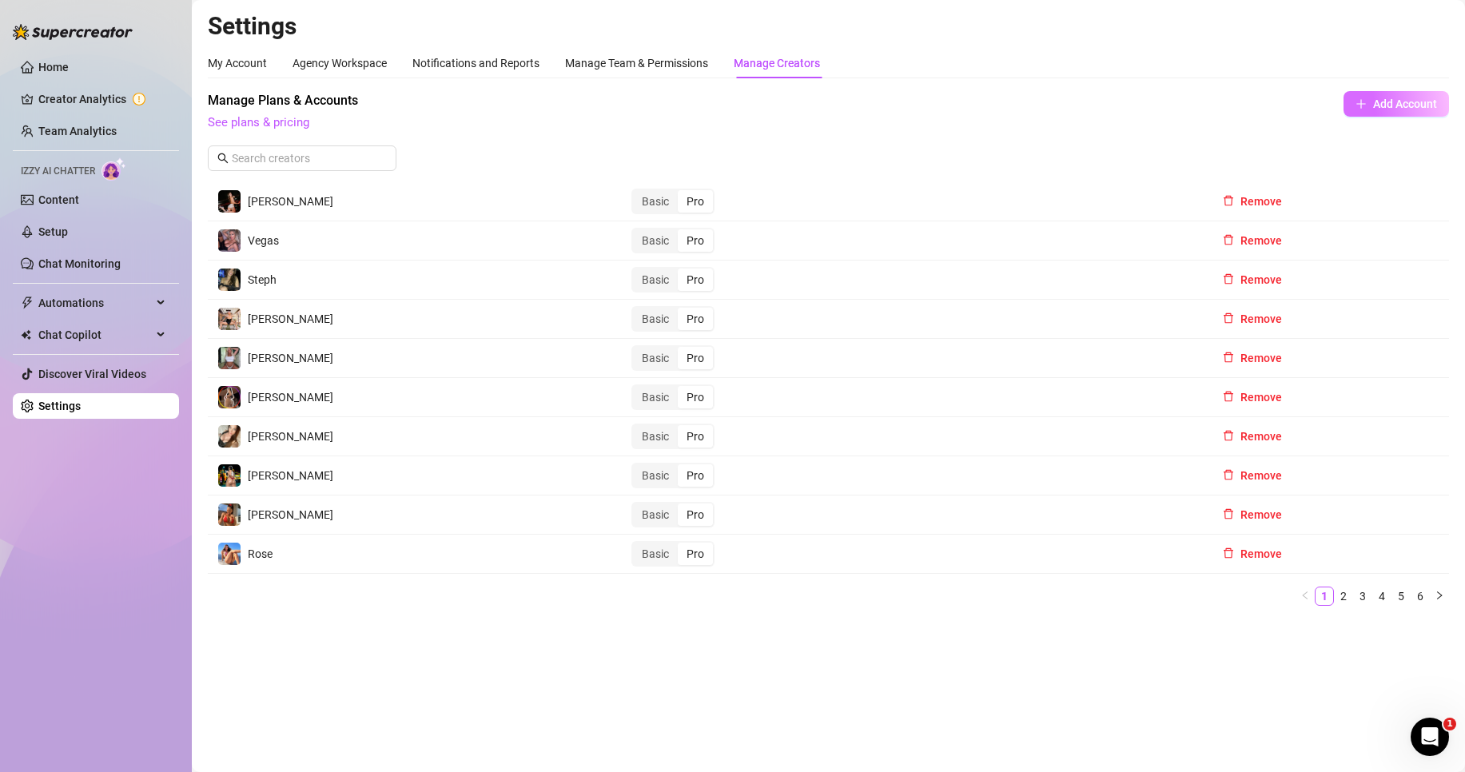
click at [1387, 109] on span "Add Account" at bounding box center [1405, 104] width 64 height 13
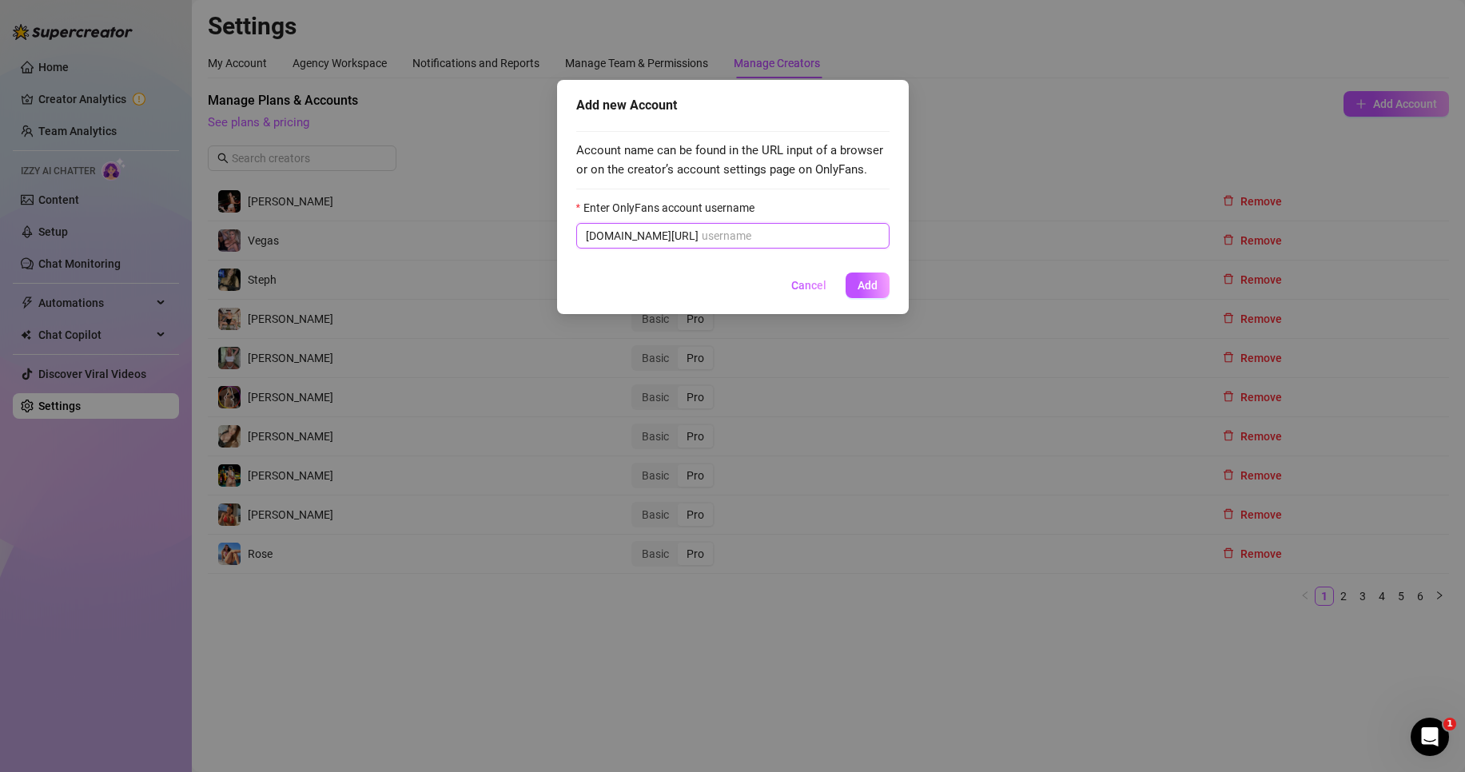
click at [702, 236] on input "Enter OnlyFans account username" at bounding box center [791, 236] width 178 height 18
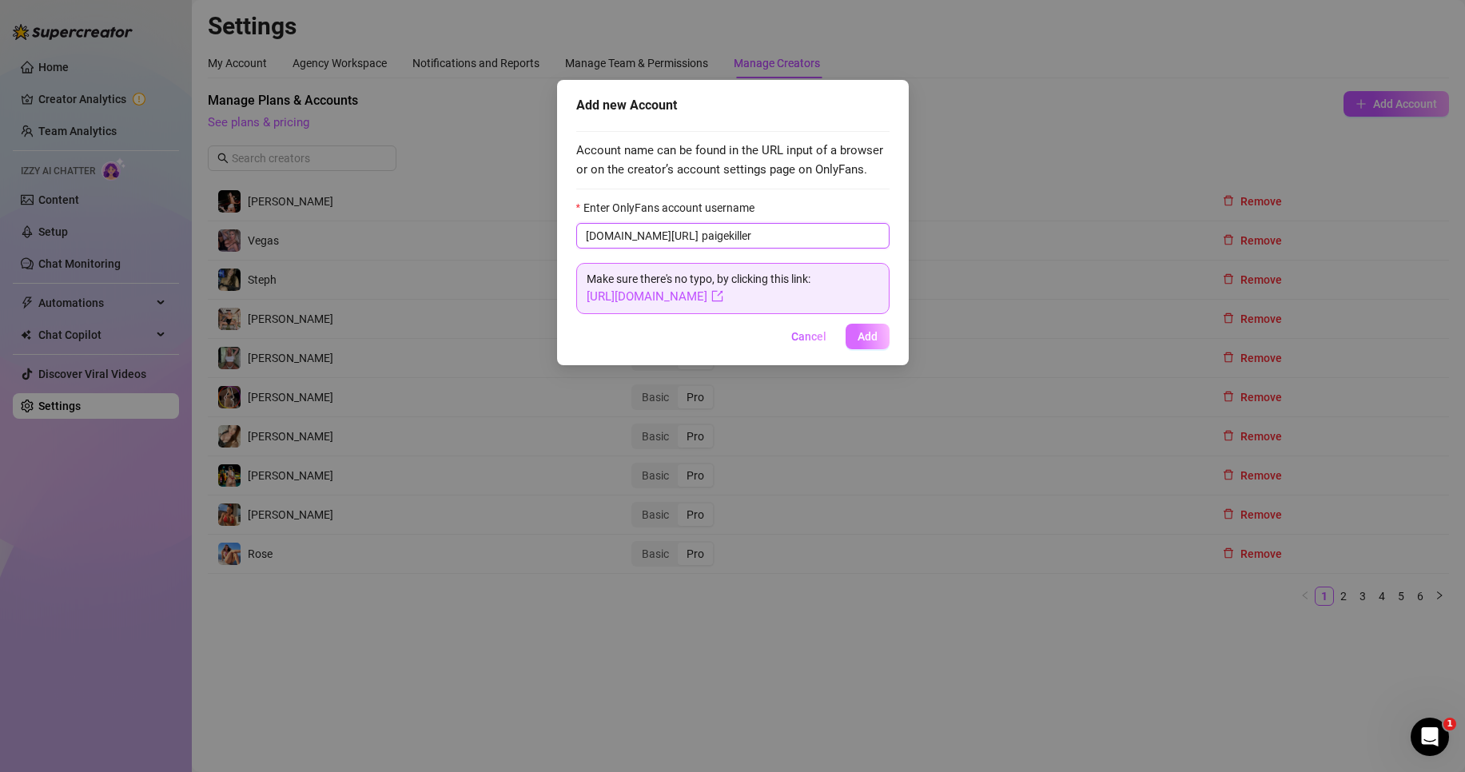
type input "paigekiller"
click at [860, 332] on span "Add" at bounding box center [868, 336] width 20 height 13
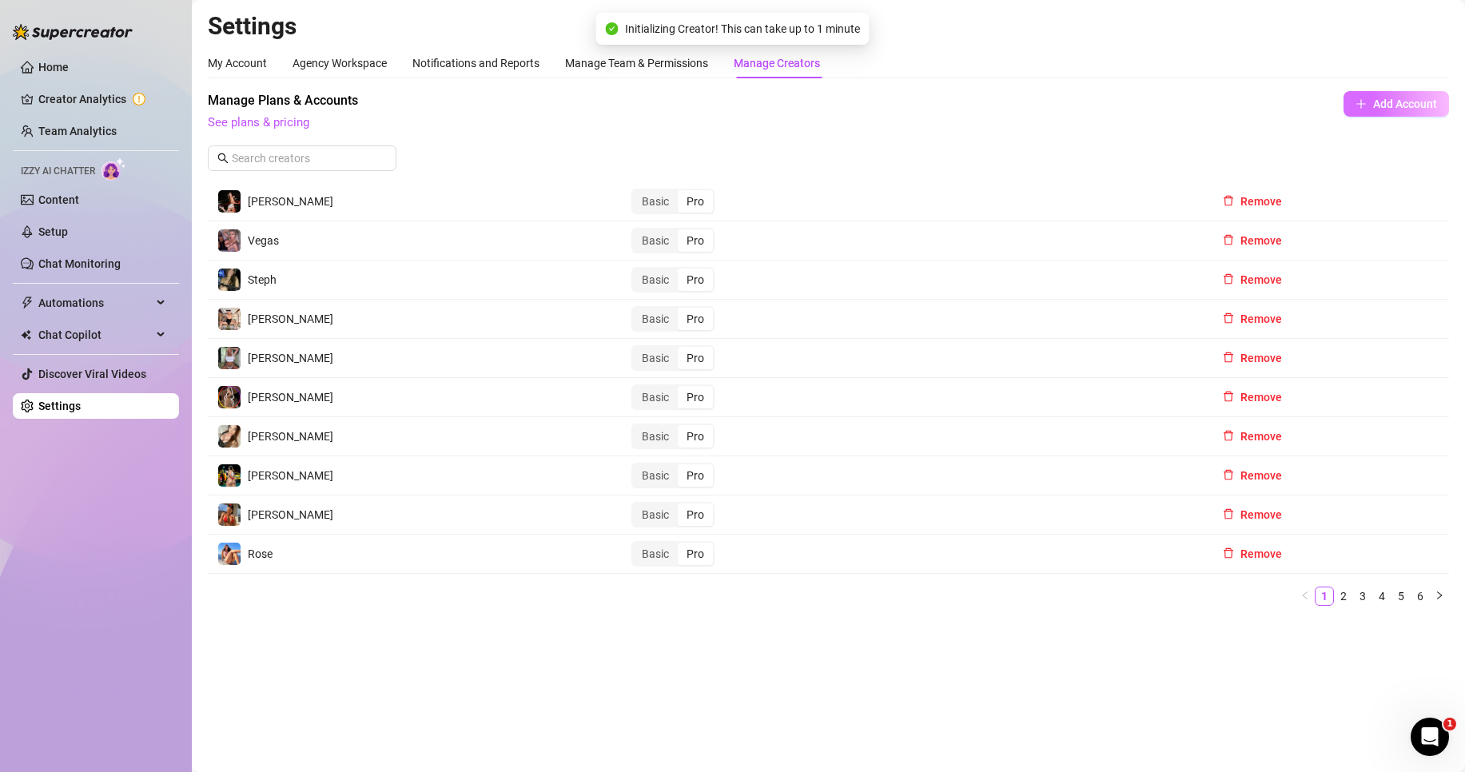
click at [1427, 105] on span "Add Account" at bounding box center [1405, 104] width 64 height 13
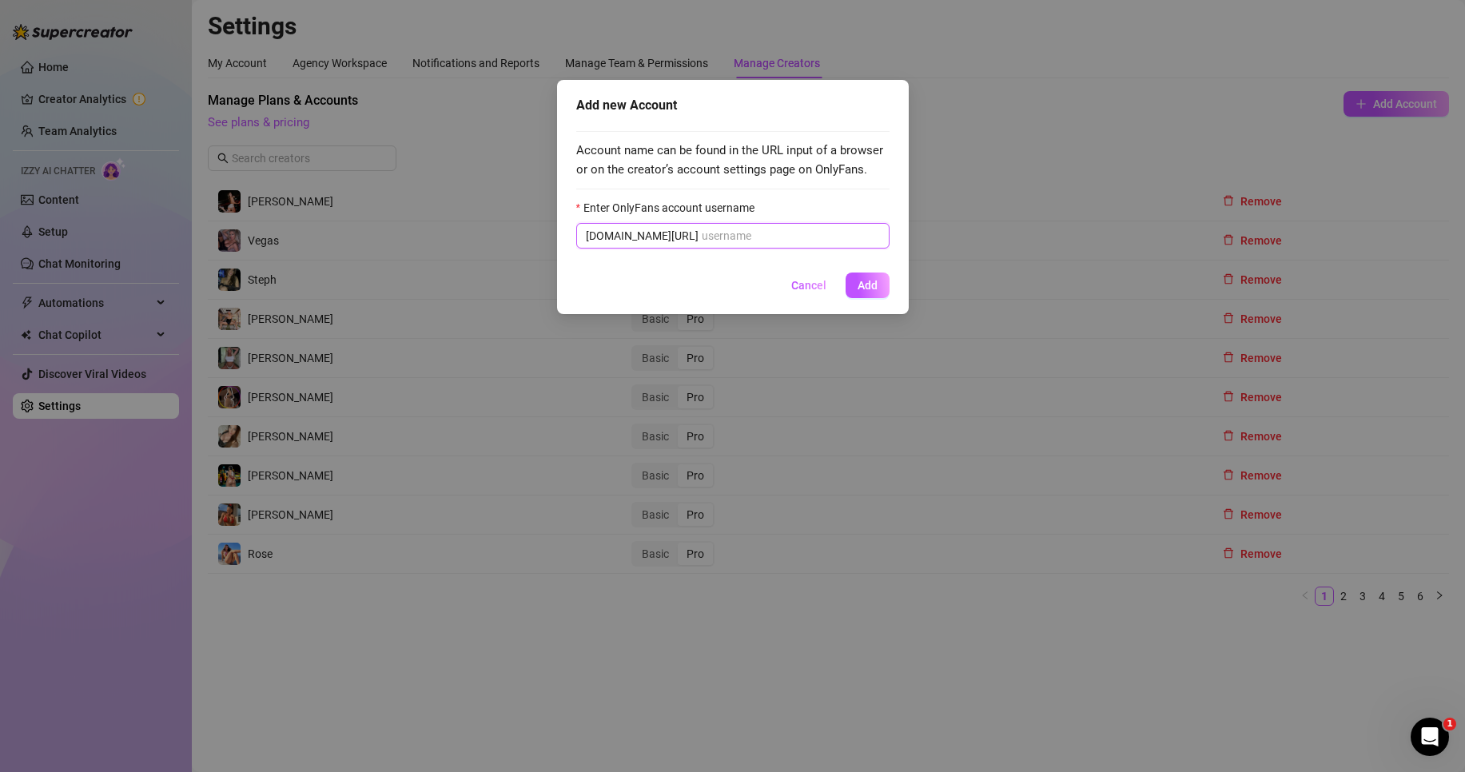
click at [758, 243] on input "Enter OnlyFans account username" at bounding box center [791, 236] width 178 height 18
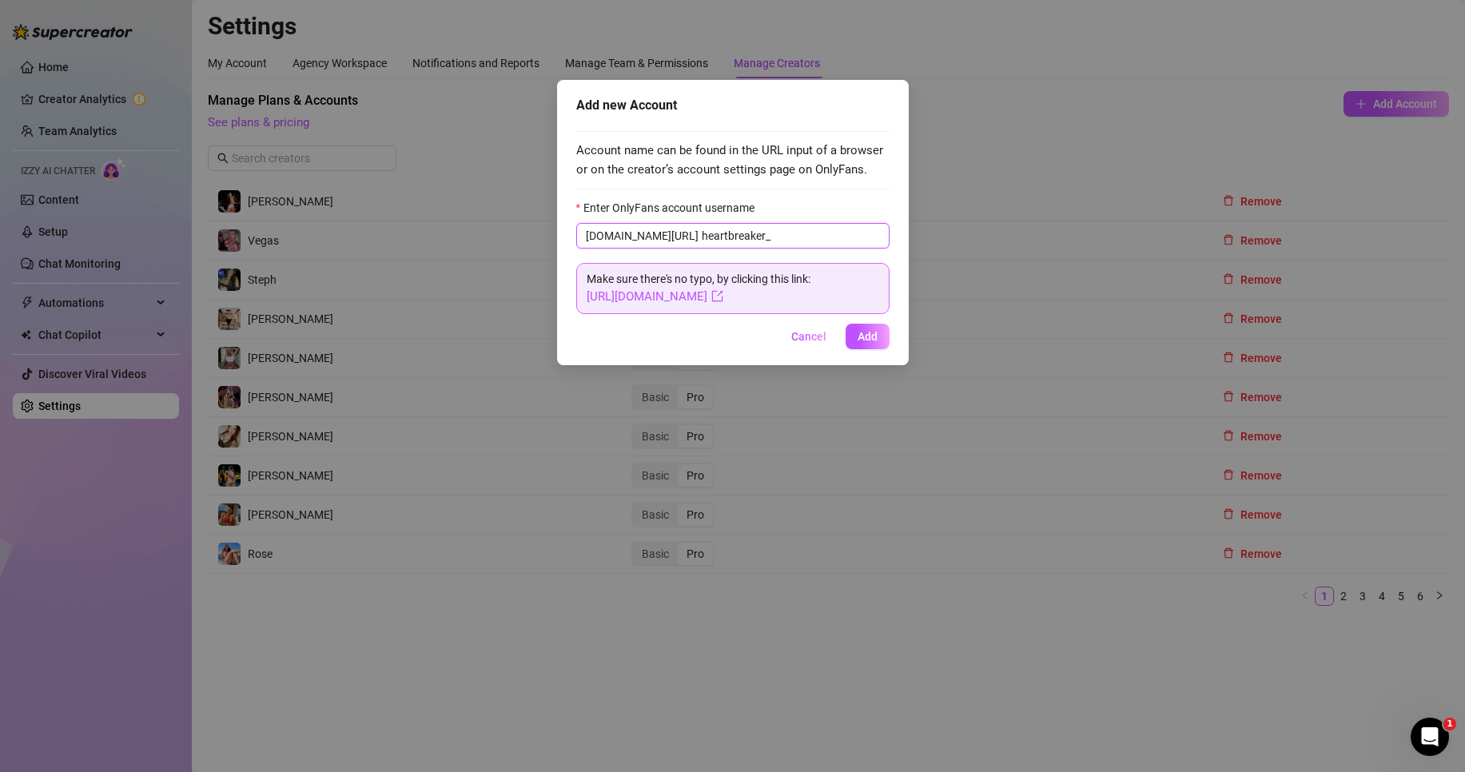
click at [757, 243] on input "heartbreaker_" at bounding box center [791, 236] width 178 height 18
type input "heartbreaker_blueeyes"
click at [865, 327] on button "Add" at bounding box center [868, 337] width 44 height 26
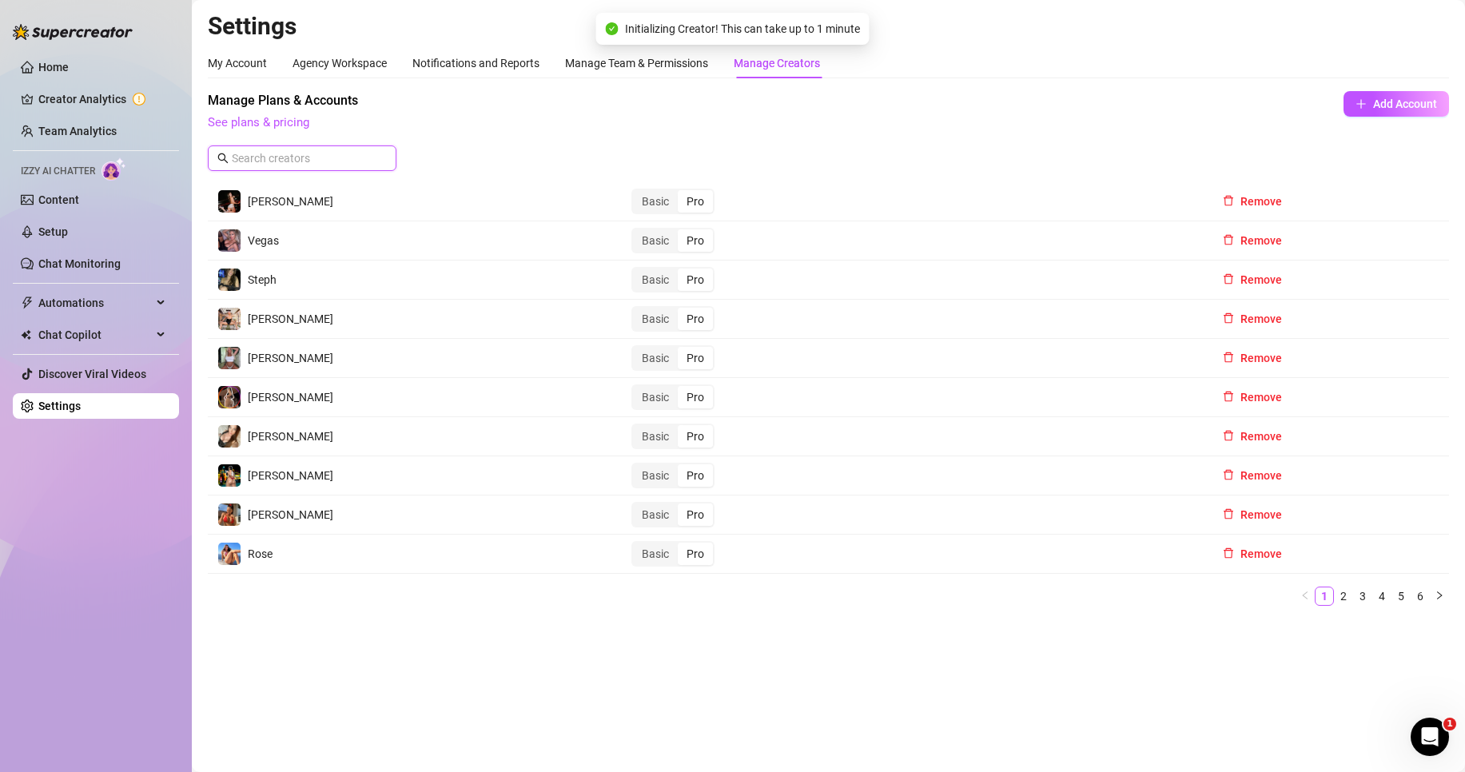
click at [270, 157] on input "text" at bounding box center [303, 158] width 142 height 18
type input "[PERSON_NAME]"
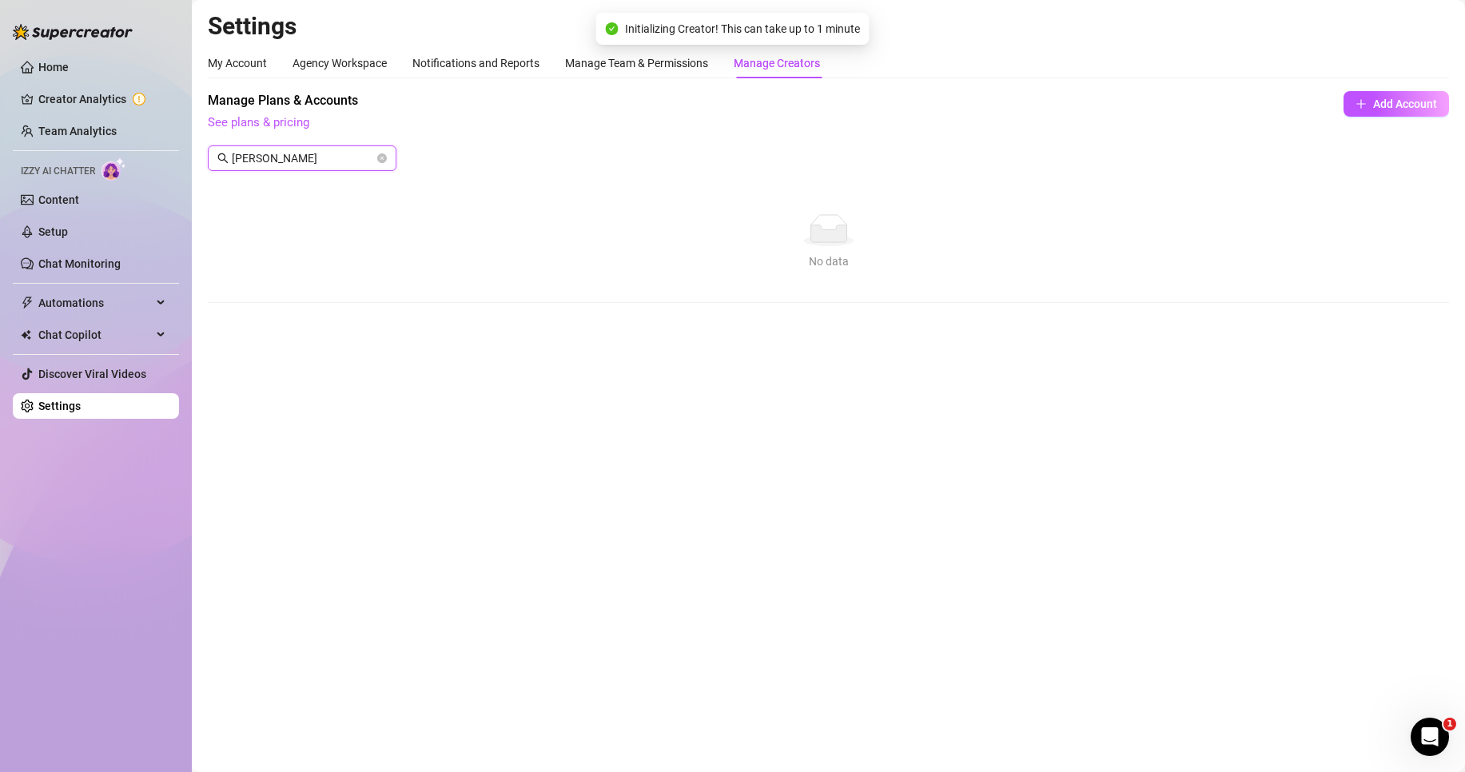
click at [270, 157] on input "[PERSON_NAME]" at bounding box center [303, 158] width 142 height 18
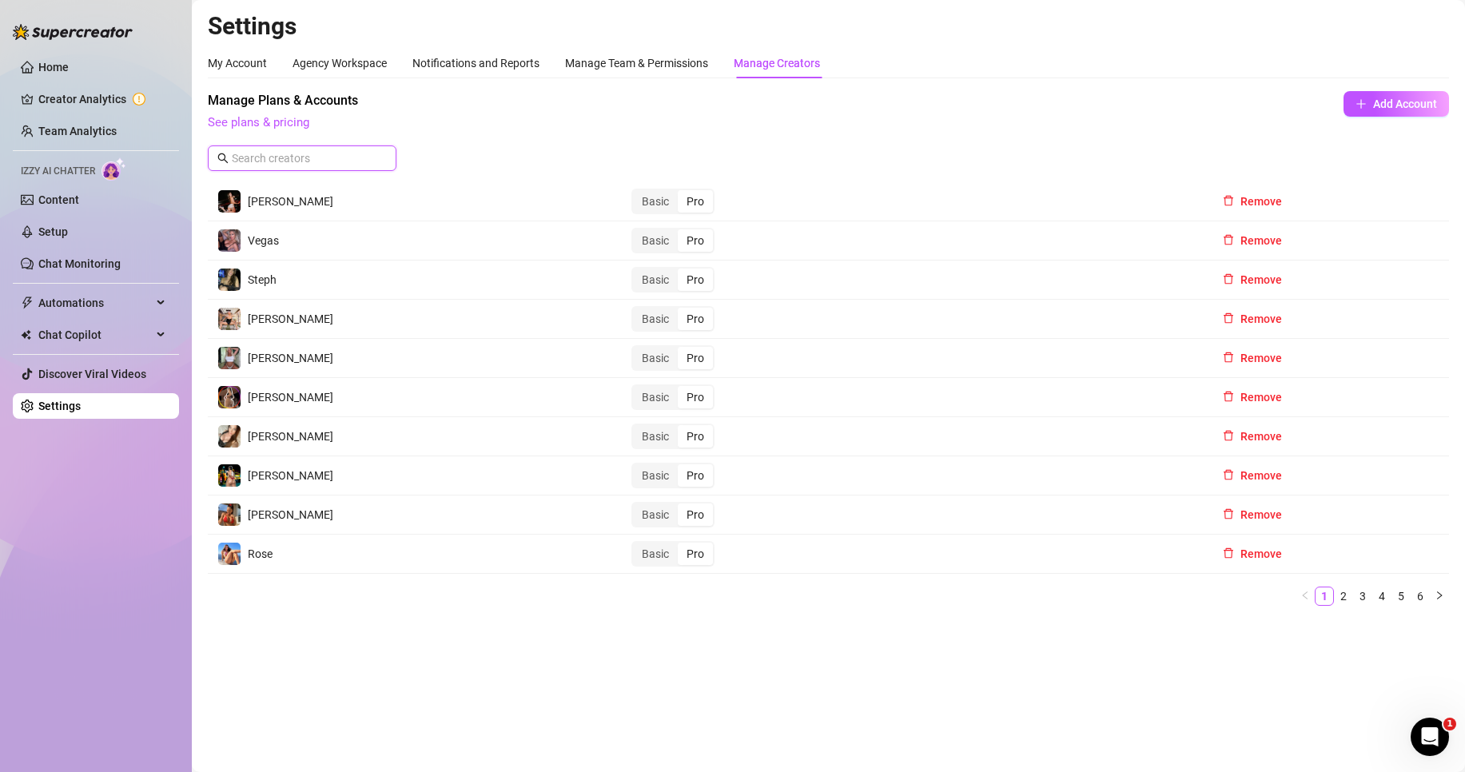
click at [270, 157] on input "text" at bounding box center [303, 158] width 142 height 18
type input "[PERSON_NAME]"
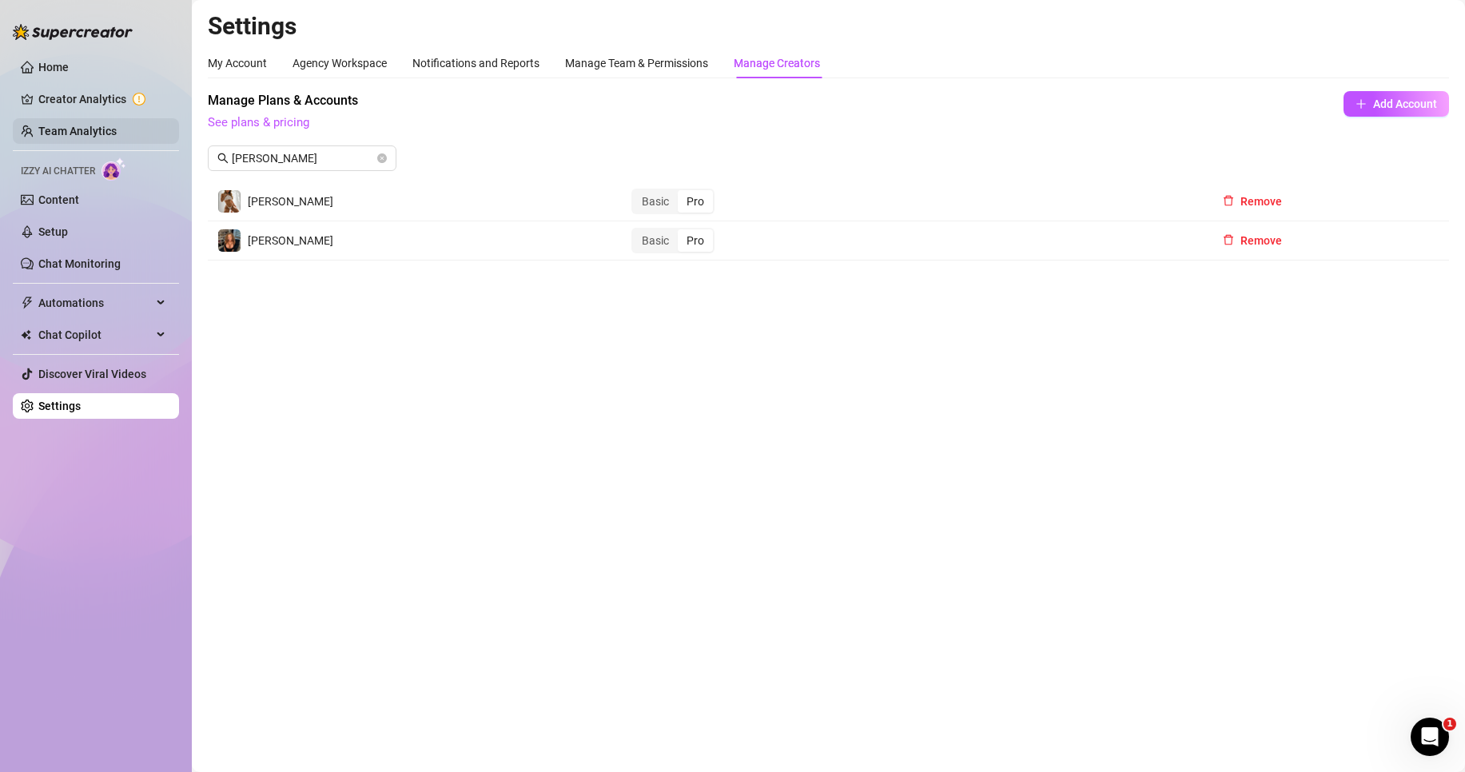
click at [99, 129] on link "Team Analytics" at bounding box center [77, 131] width 78 height 13
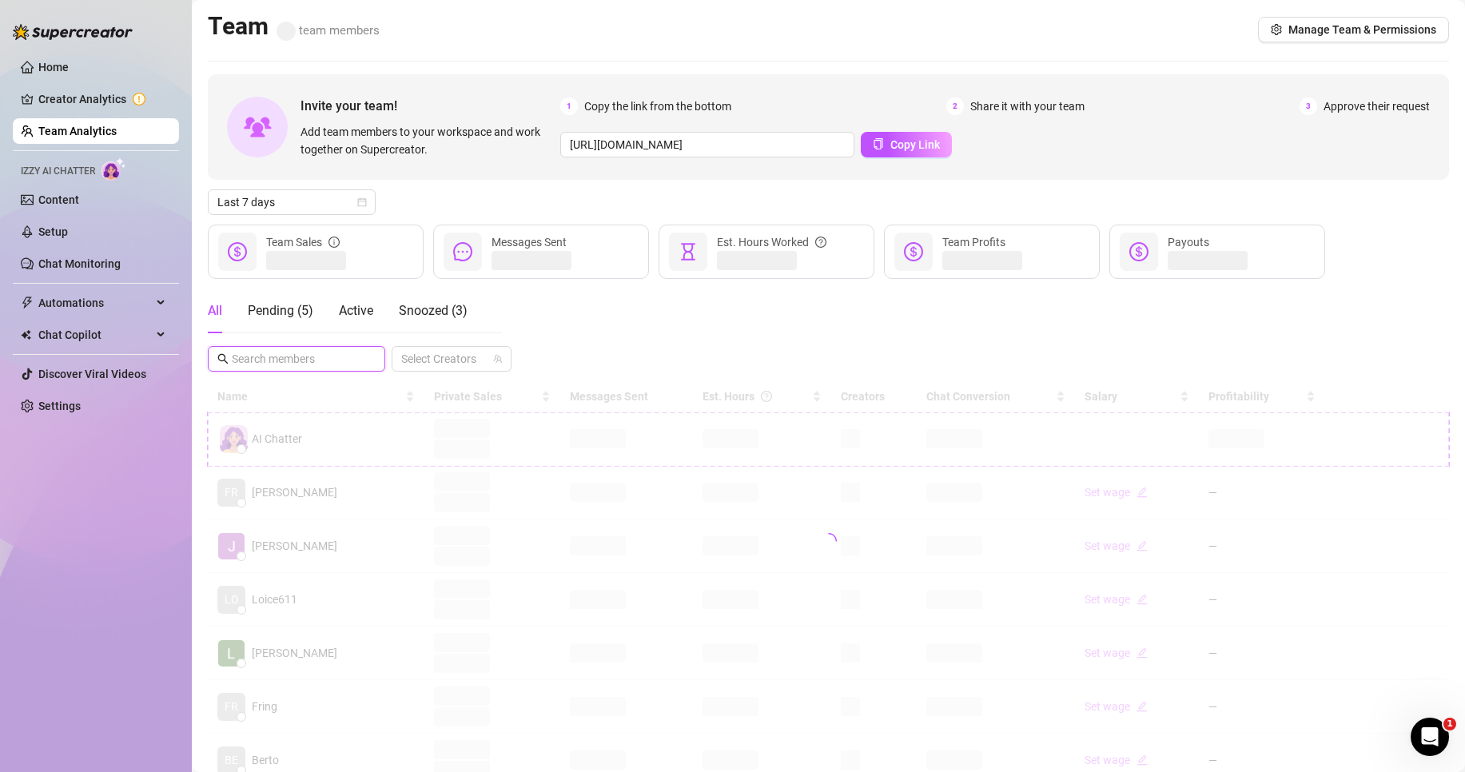
click at [292, 359] on input "text" at bounding box center [297, 359] width 131 height 18
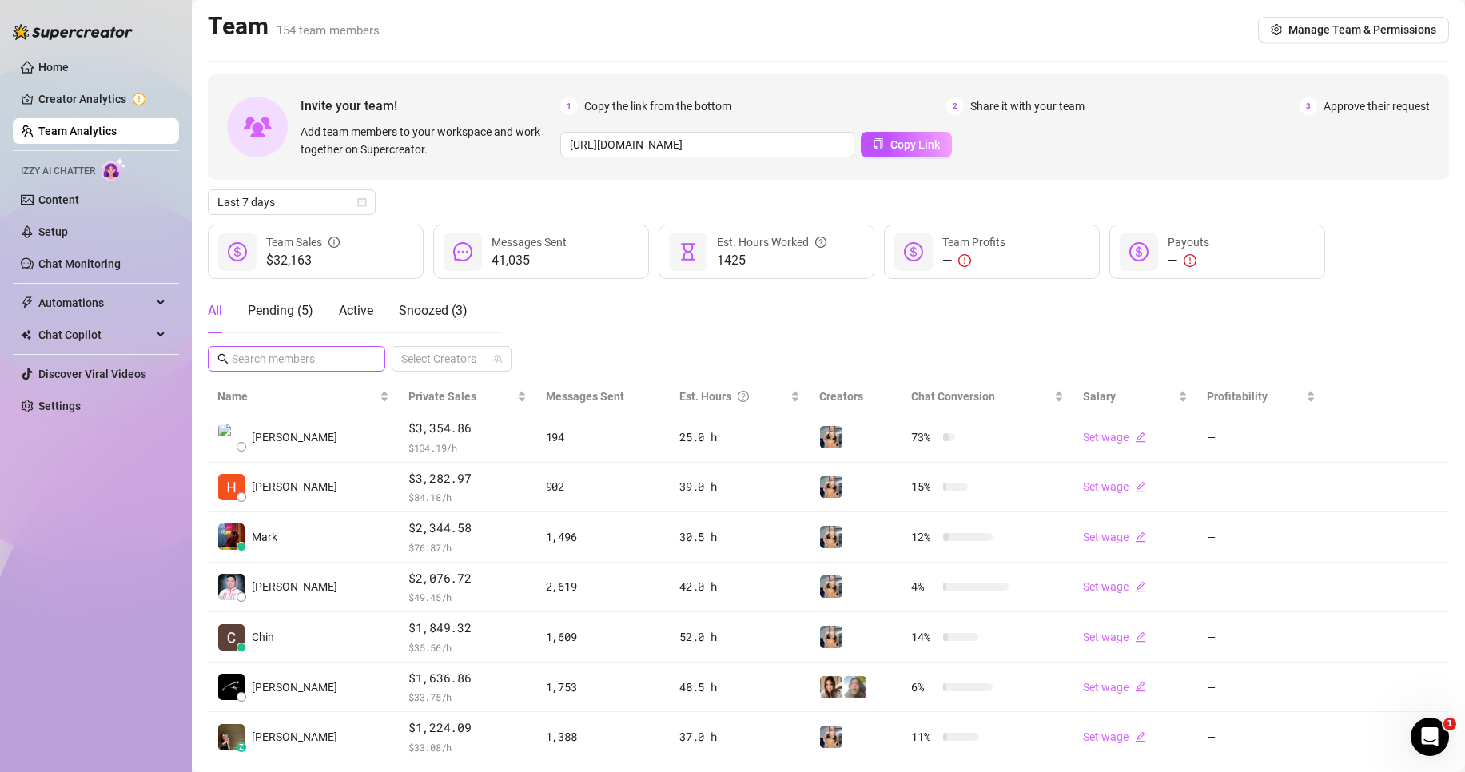
click at [293, 346] on span at bounding box center [296, 359] width 177 height 26
click at [294, 357] on input "text" at bounding box center [297, 359] width 131 height 18
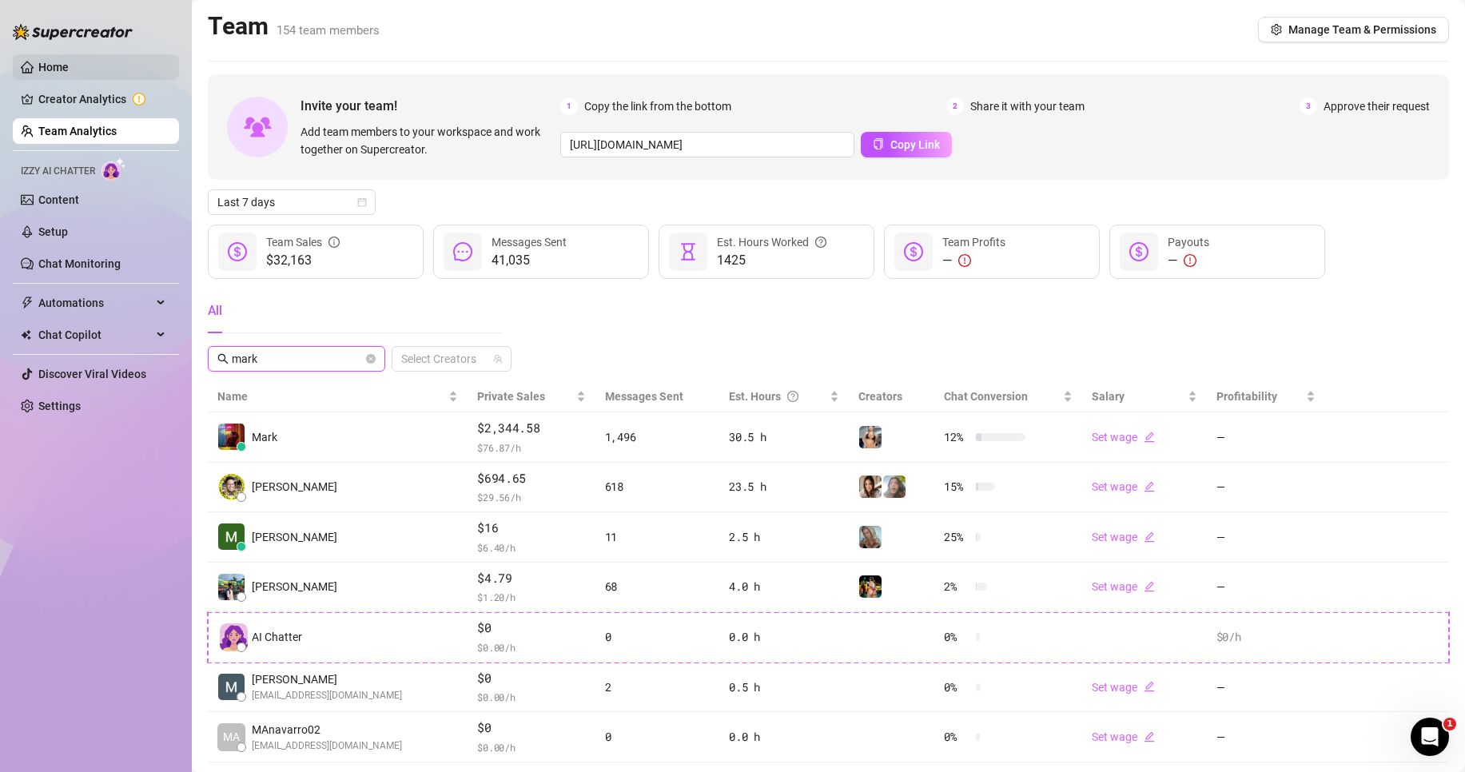
type input "mark"
click at [69, 68] on link "Home" at bounding box center [53, 67] width 30 height 13
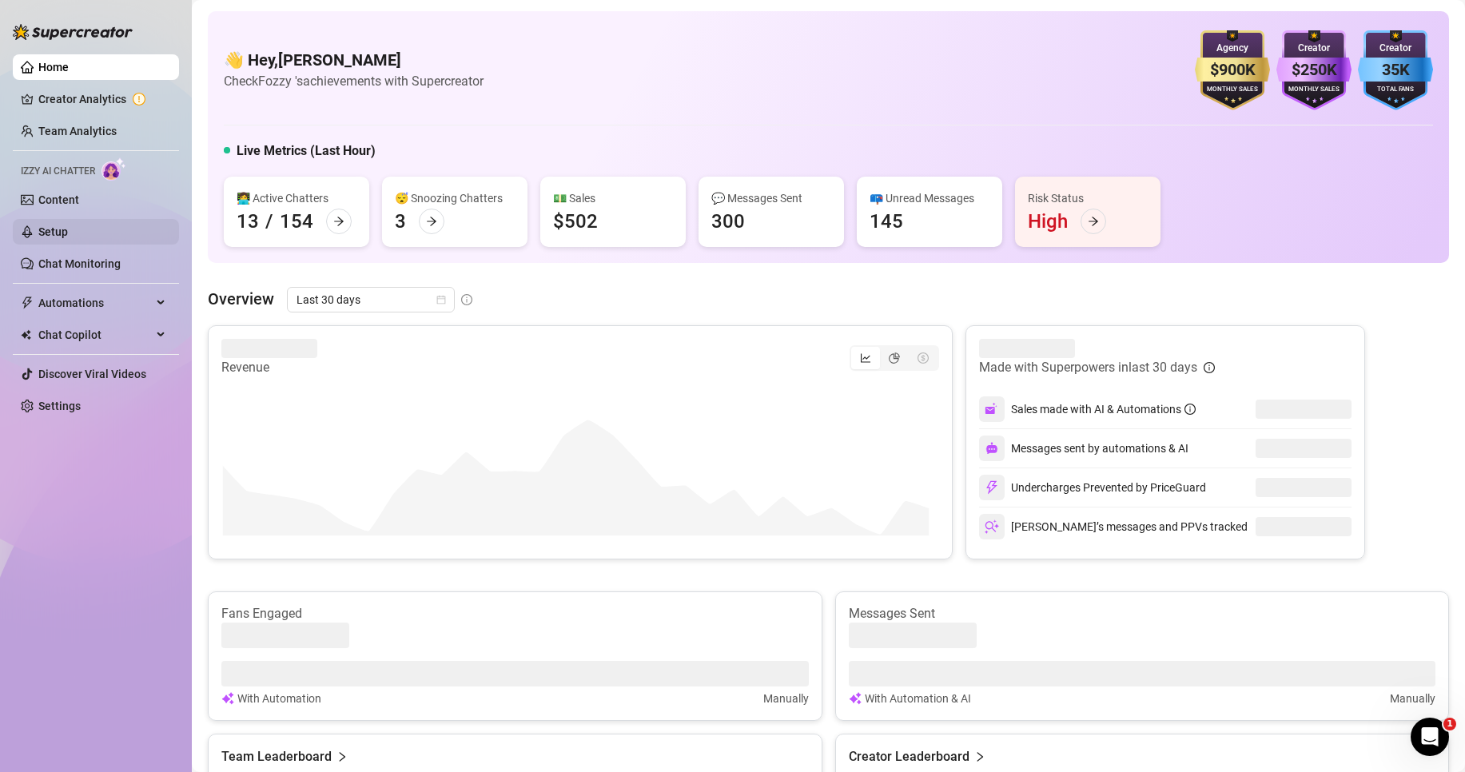
click at [68, 237] on link "Setup" at bounding box center [53, 231] width 30 height 13
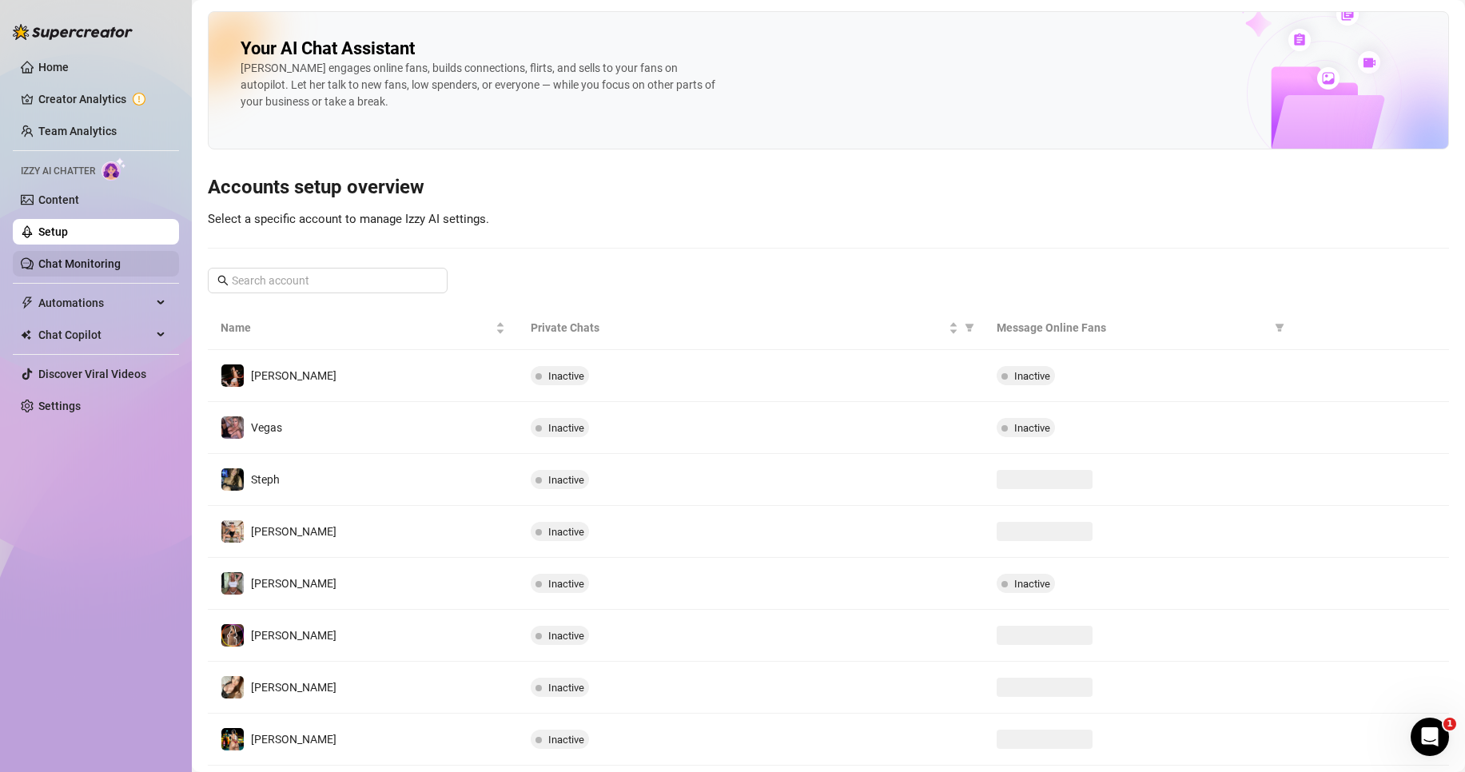
click at [109, 270] on link "Chat Monitoring" at bounding box center [79, 263] width 82 height 13
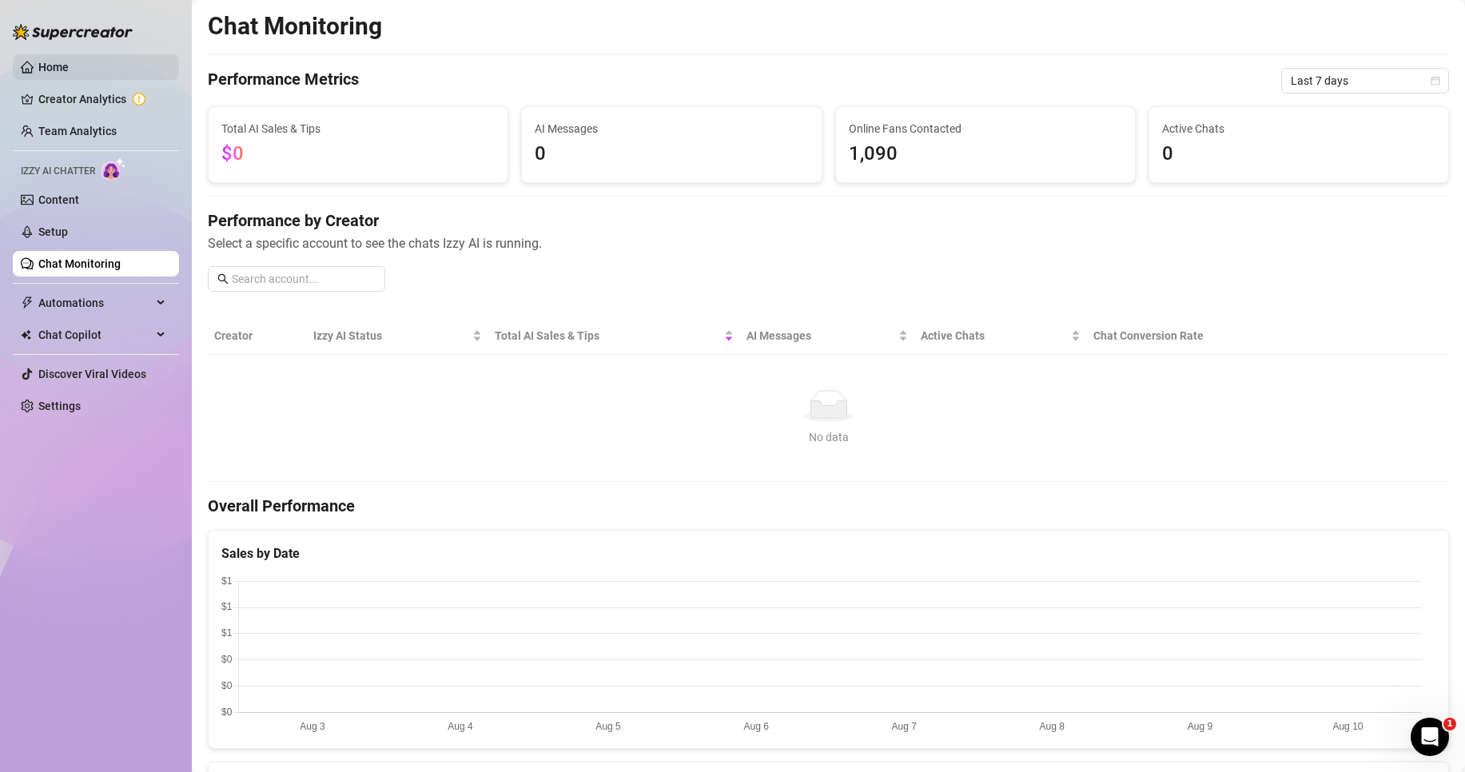
click at [55, 61] on link "Home" at bounding box center [53, 67] width 30 height 13
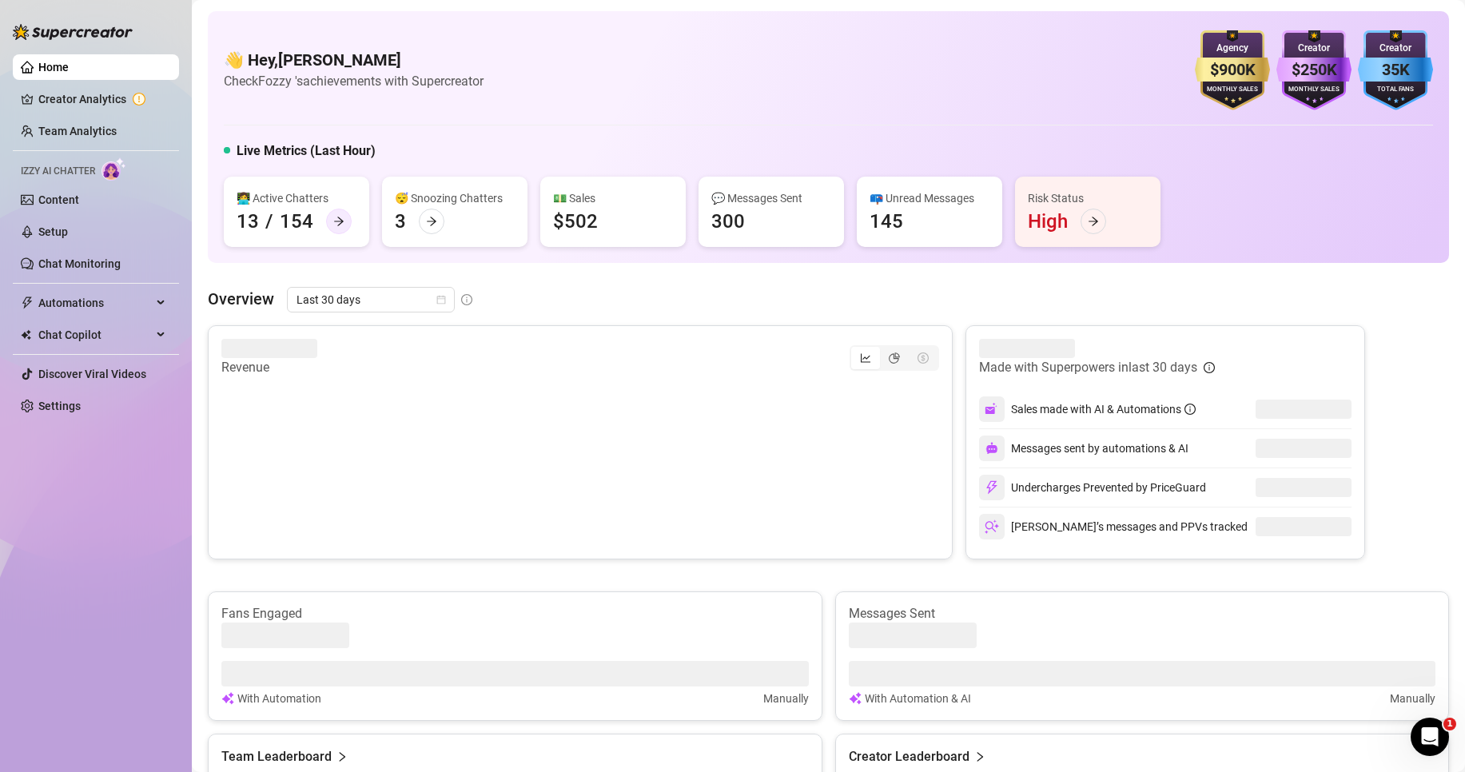
click at [338, 221] on icon "arrow-right" at bounding box center [338, 221] width 11 height 11
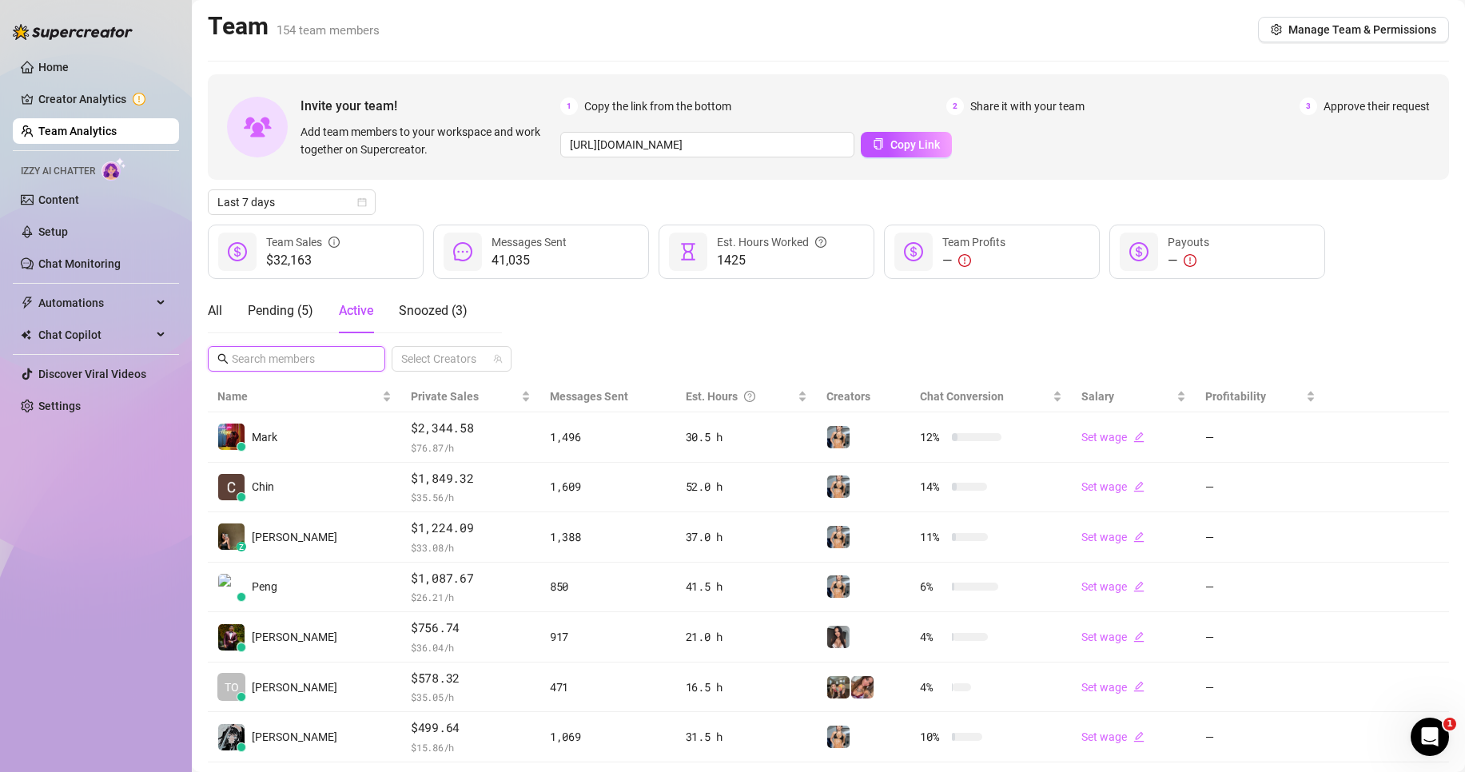
click at [294, 360] on input "text" at bounding box center [297, 359] width 131 height 18
click at [325, 362] on input "text" at bounding box center [297, 359] width 131 height 18
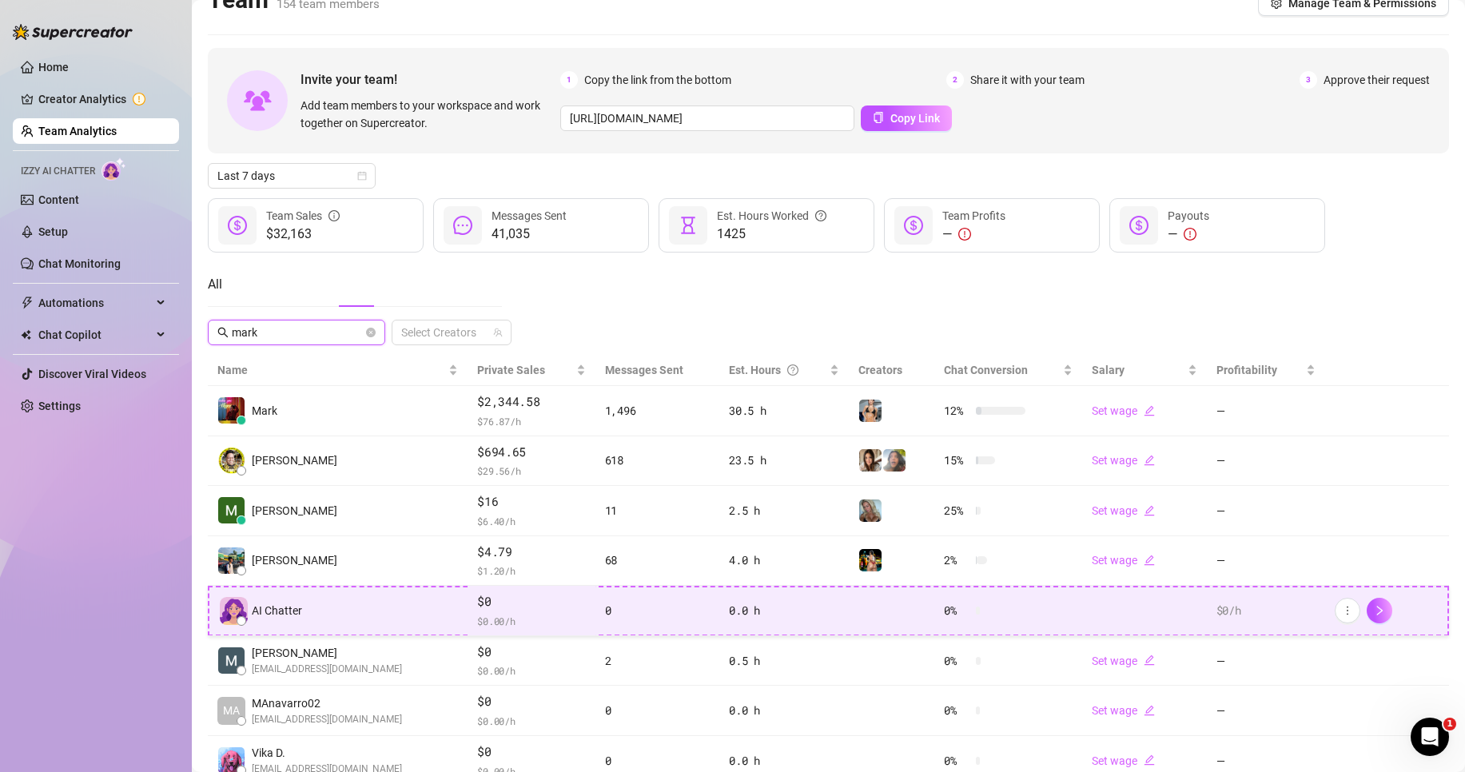
scroll to position [89, 0]
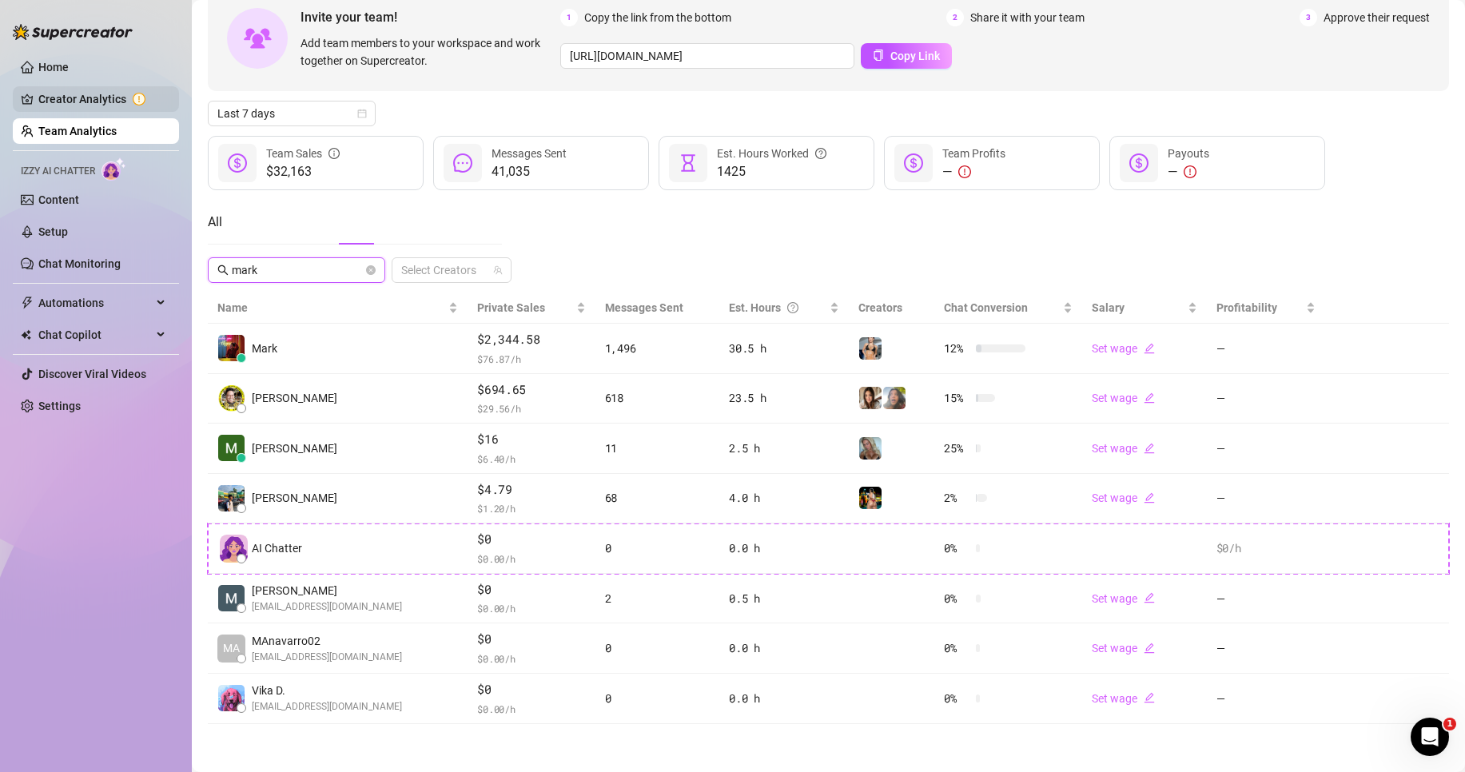
type input "mark"
click at [86, 93] on link "Creator Analytics" at bounding box center [102, 99] width 128 height 26
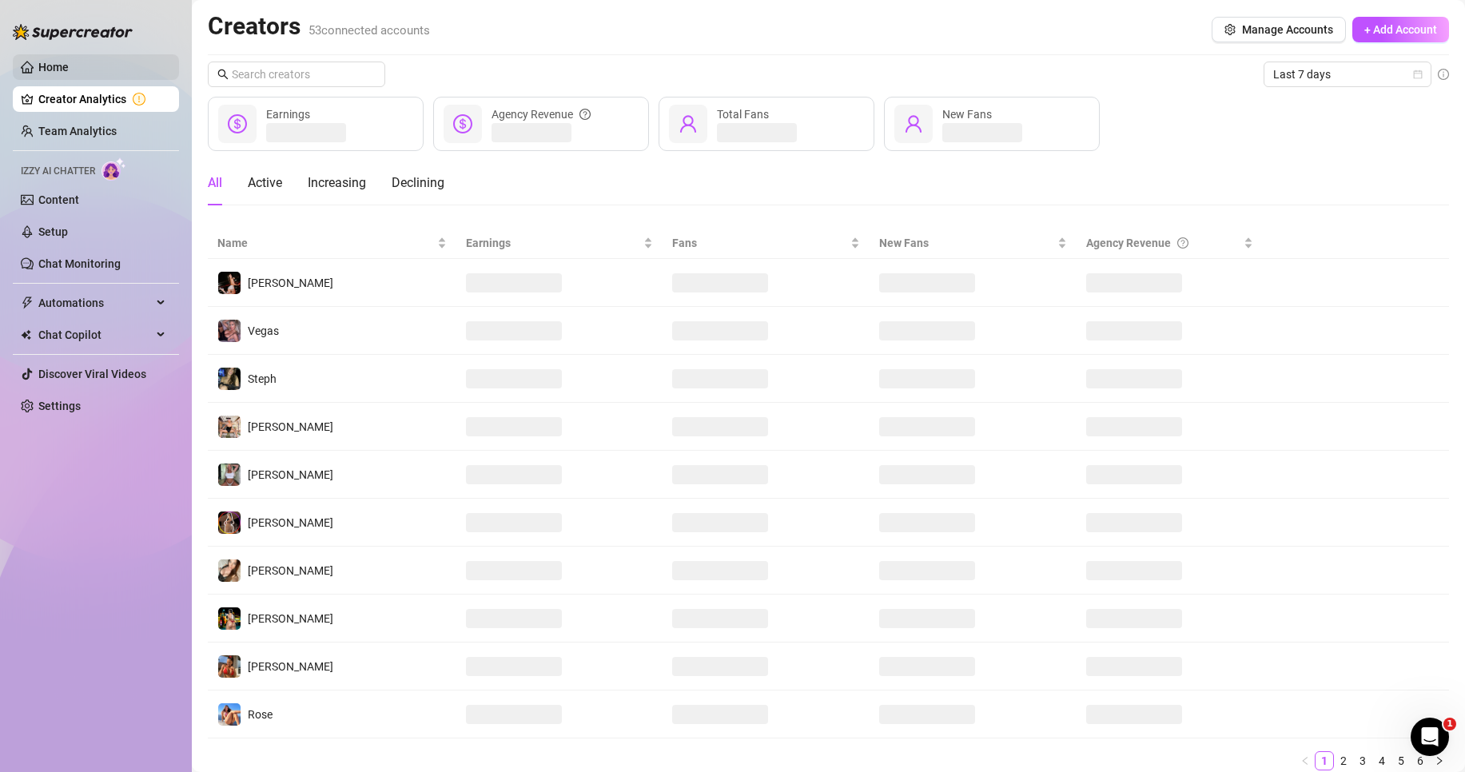
click at [69, 70] on link "Home" at bounding box center [53, 67] width 30 height 13
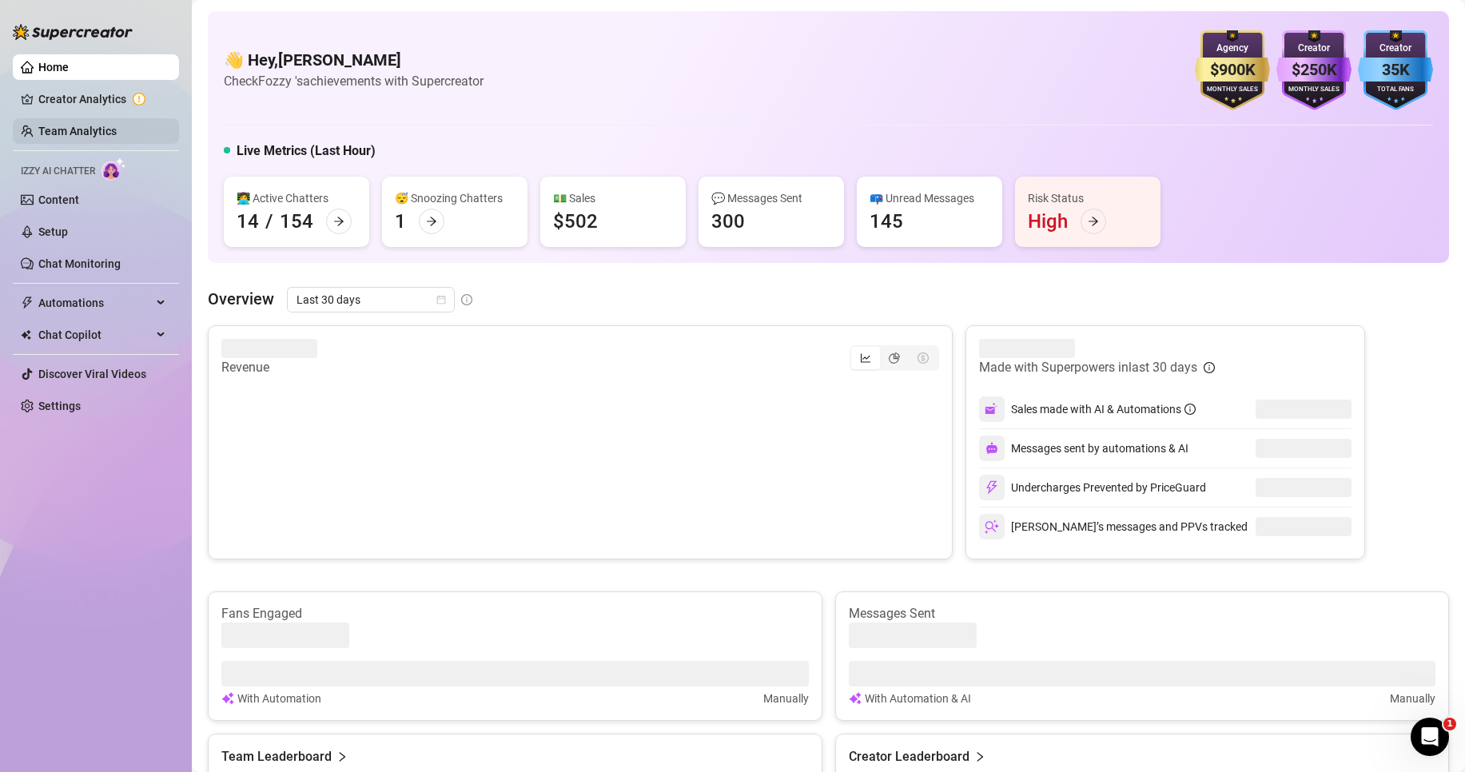
click at [82, 133] on link "Team Analytics" at bounding box center [77, 131] width 78 height 13
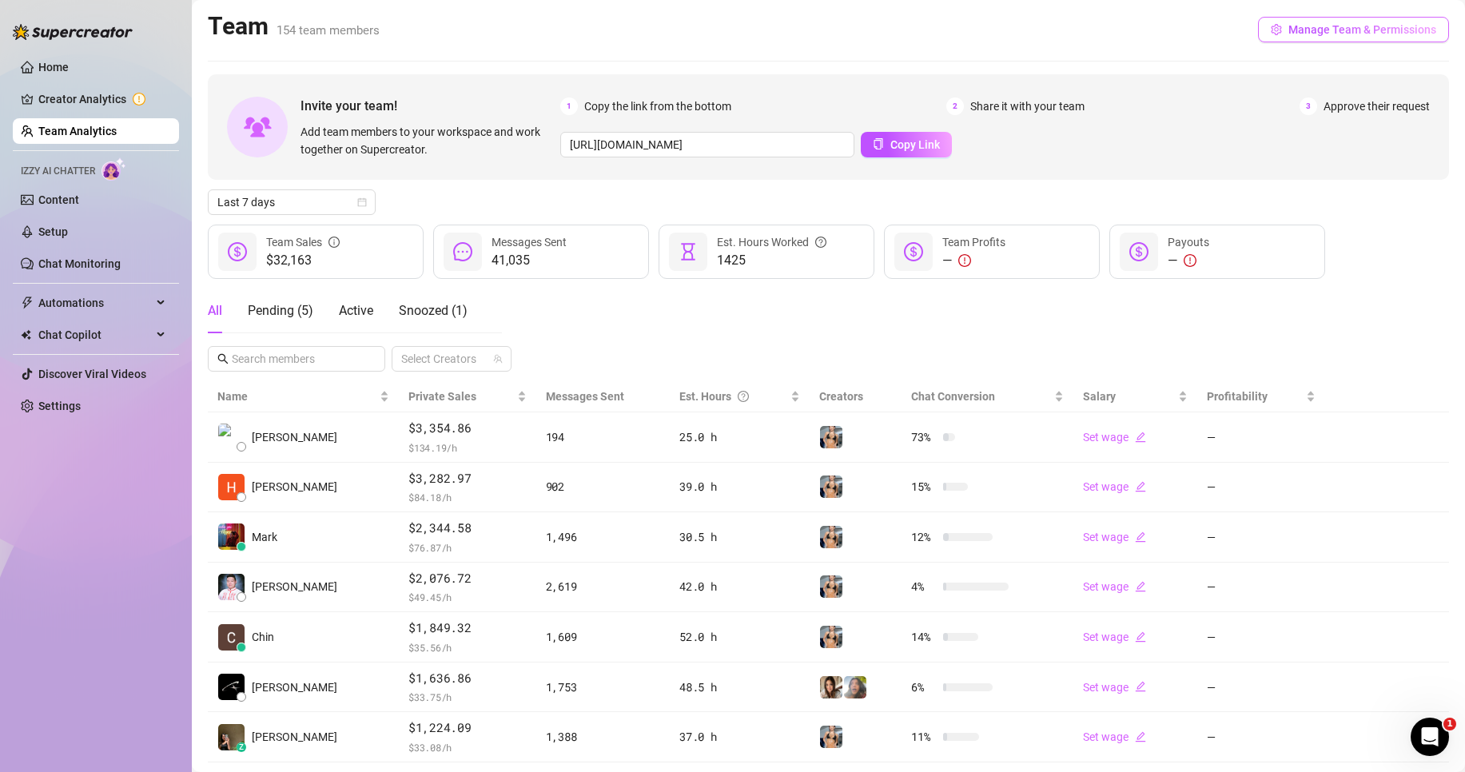
click at [1366, 38] on button "Manage Team & Permissions" at bounding box center [1353, 30] width 191 height 26
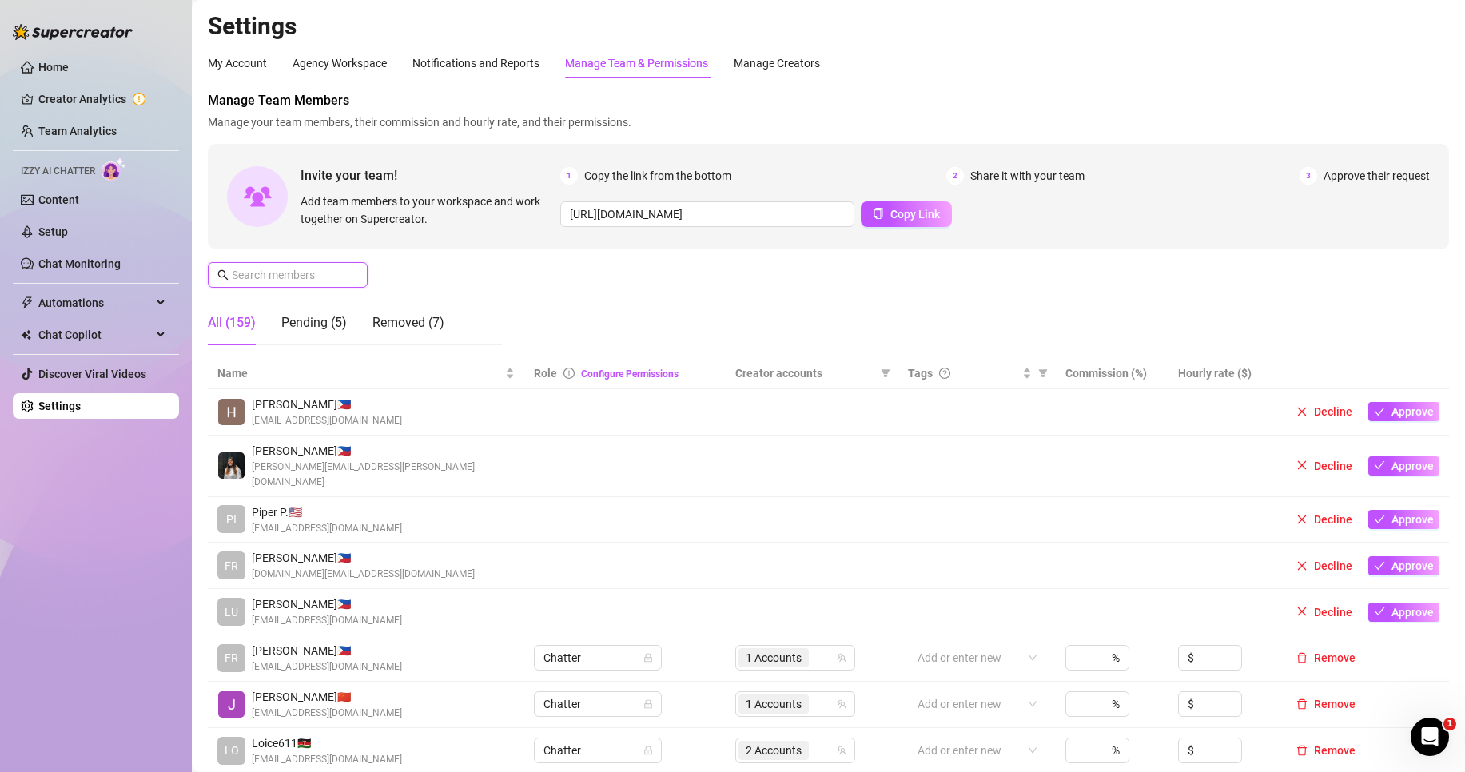
click at [288, 277] on input "text" at bounding box center [288, 275] width 113 height 18
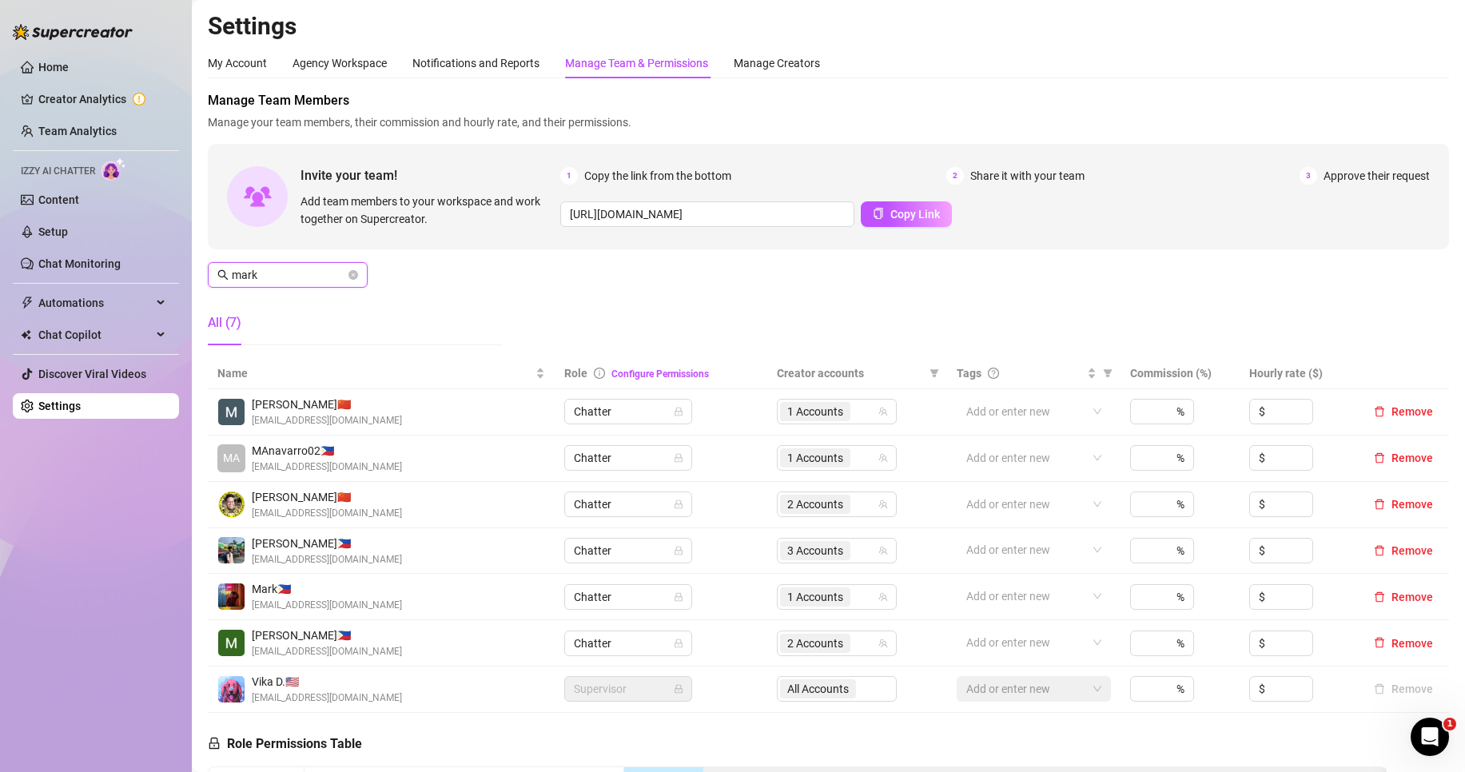
type input "mark"
click at [860, 647] on div "2 Accounts" at bounding box center [828, 643] width 97 height 22
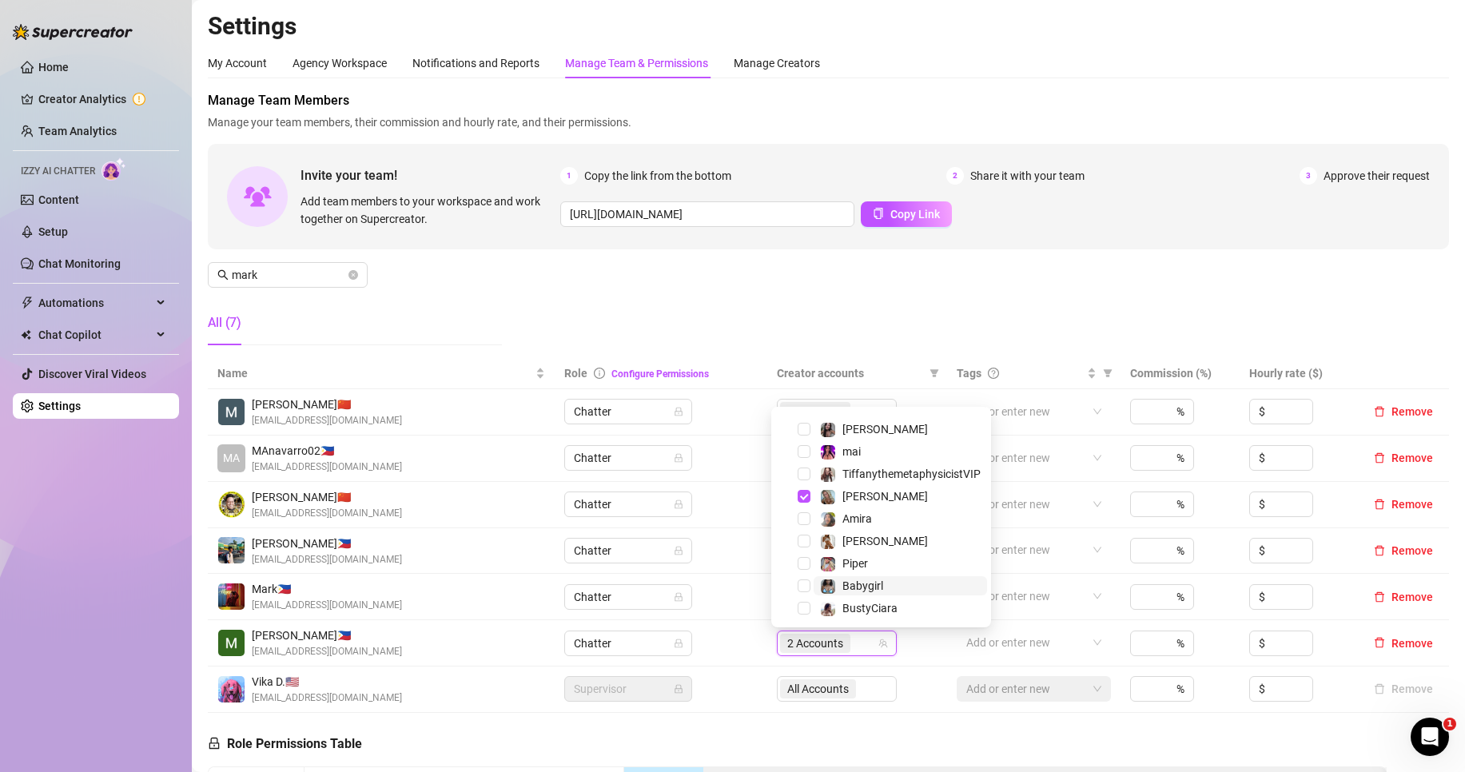
scroll to position [639, 0]
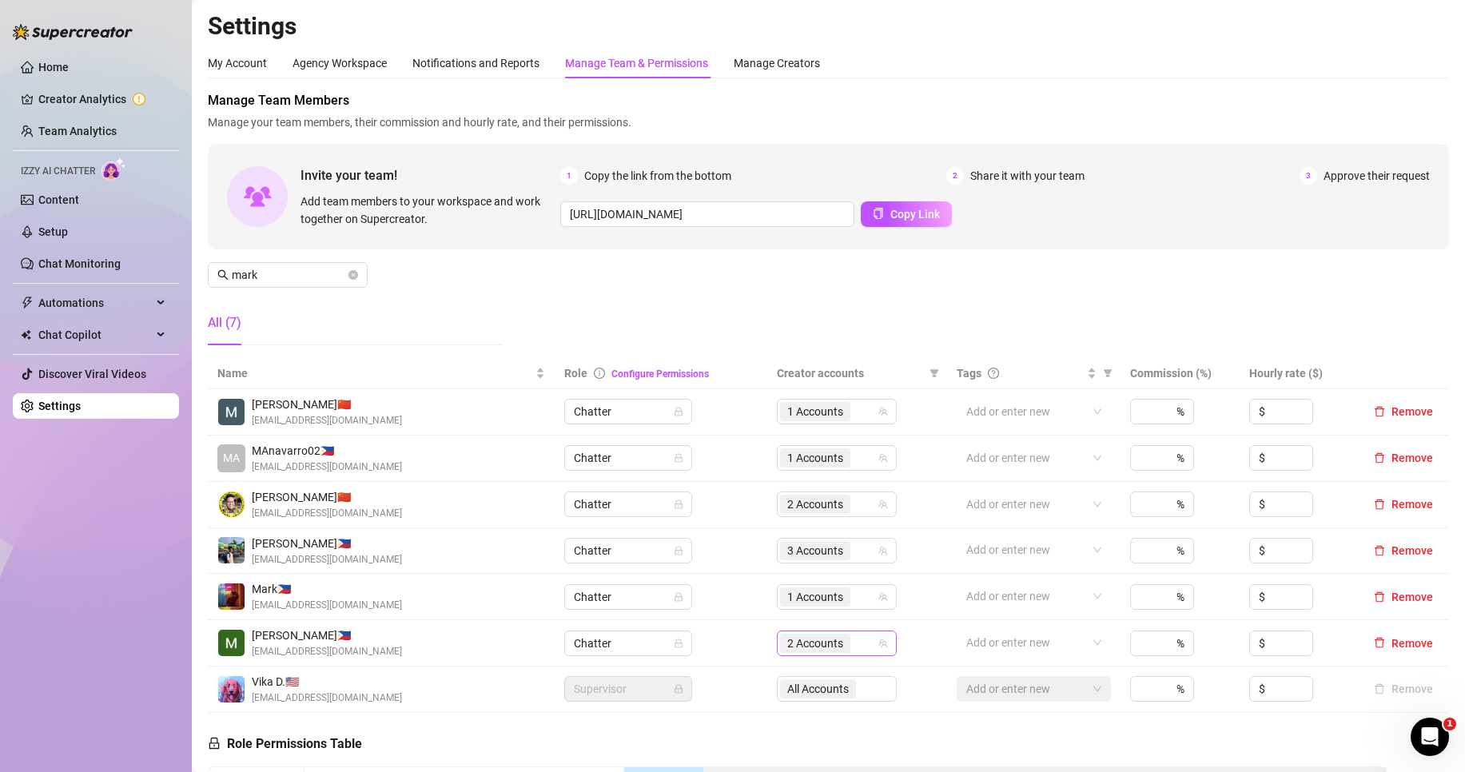
click at [821, 646] on span "2 Accounts" at bounding box center [815, 644] width 56 height 18
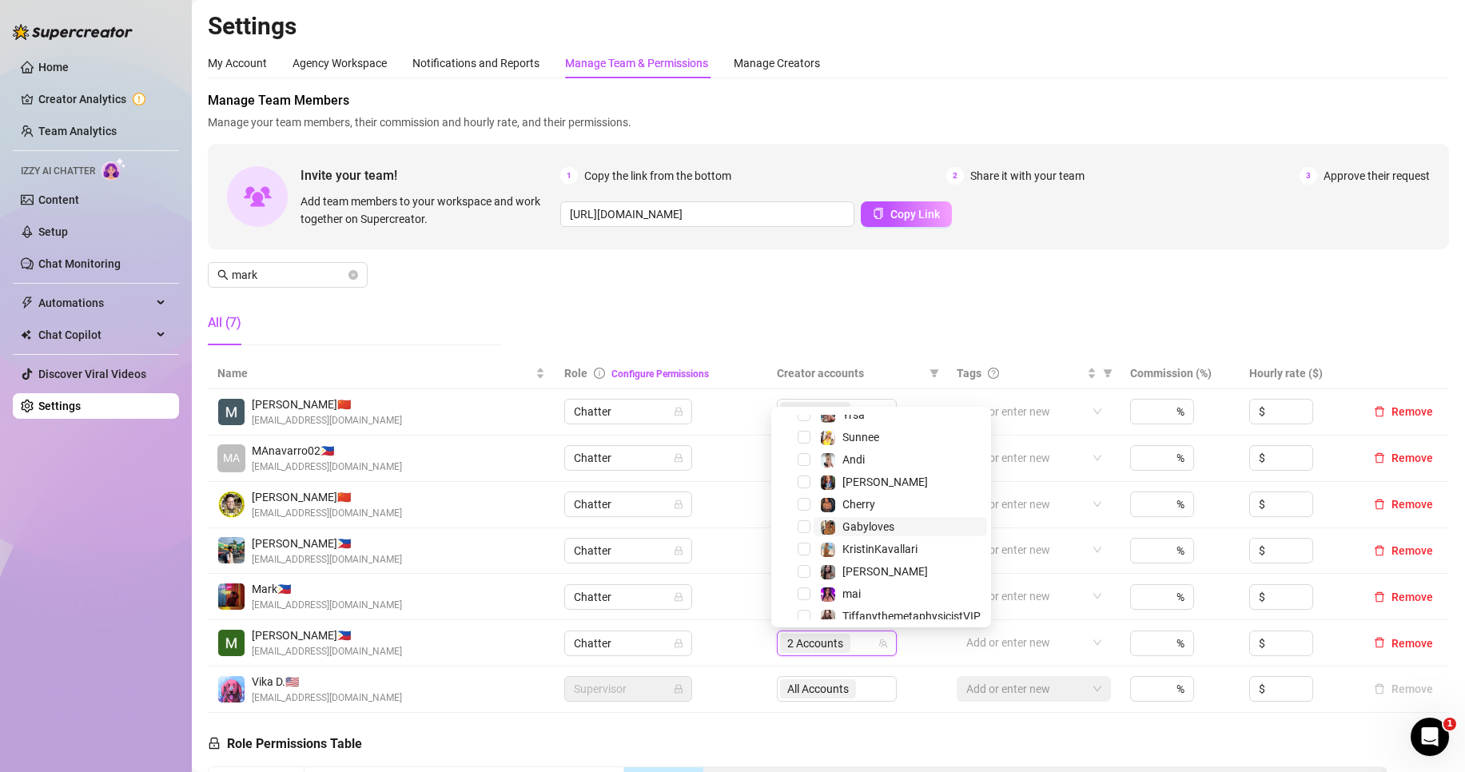
scroll to position [240, 0]
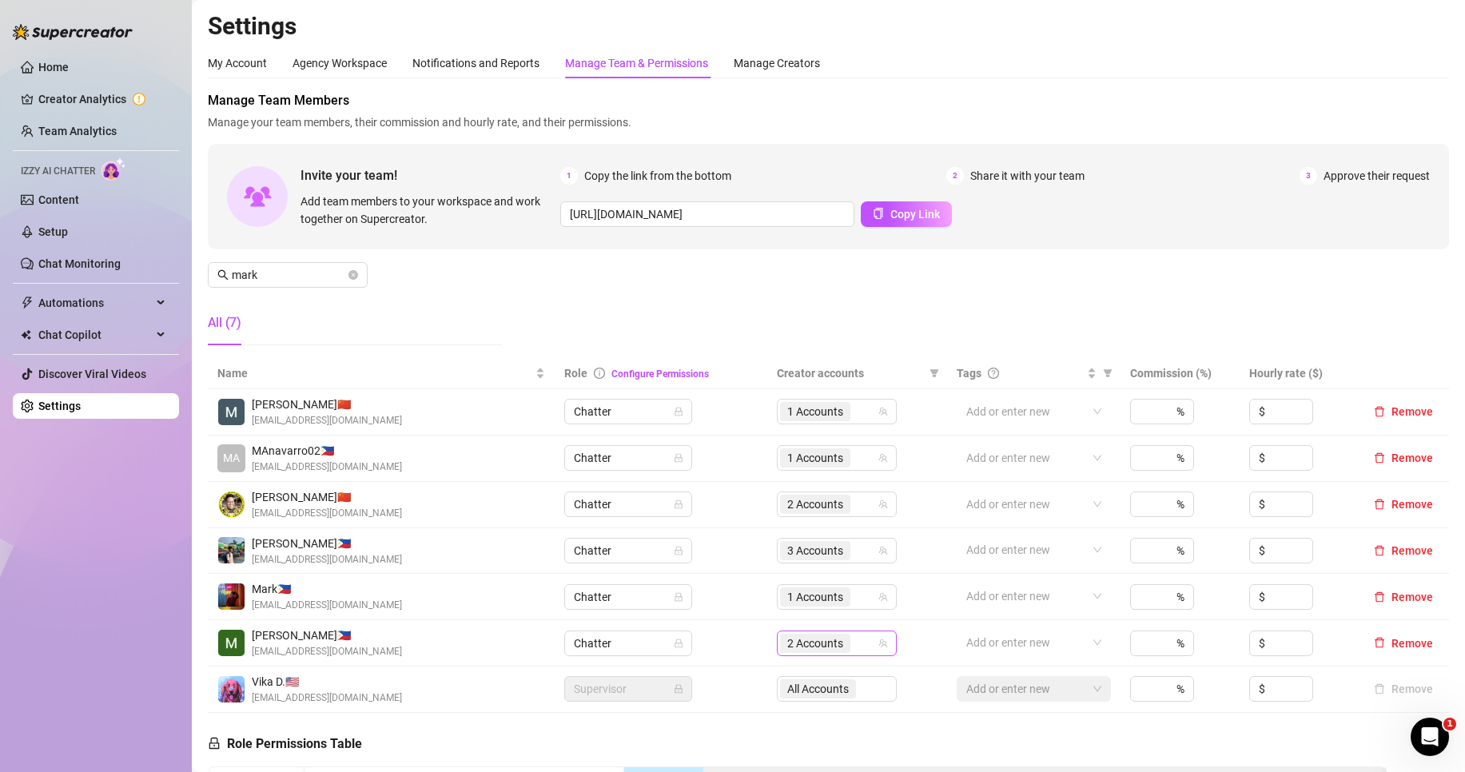
click at [822, 639] on span "2 Accounts" at bounding box center [815, 644] width 56 height 18
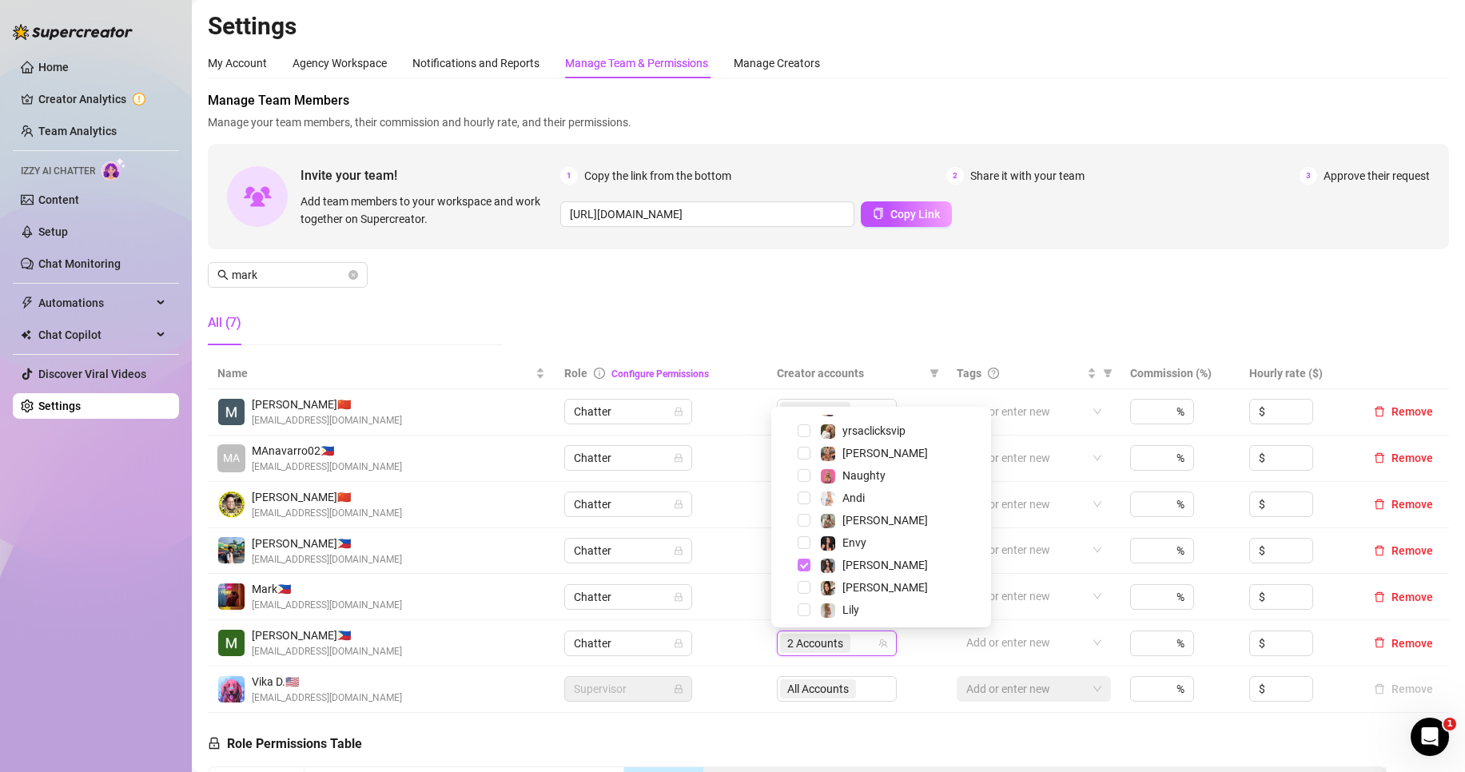
click at [806, 563] on span "Select tree node" at bounding box center [804, 565] width 13 height 13
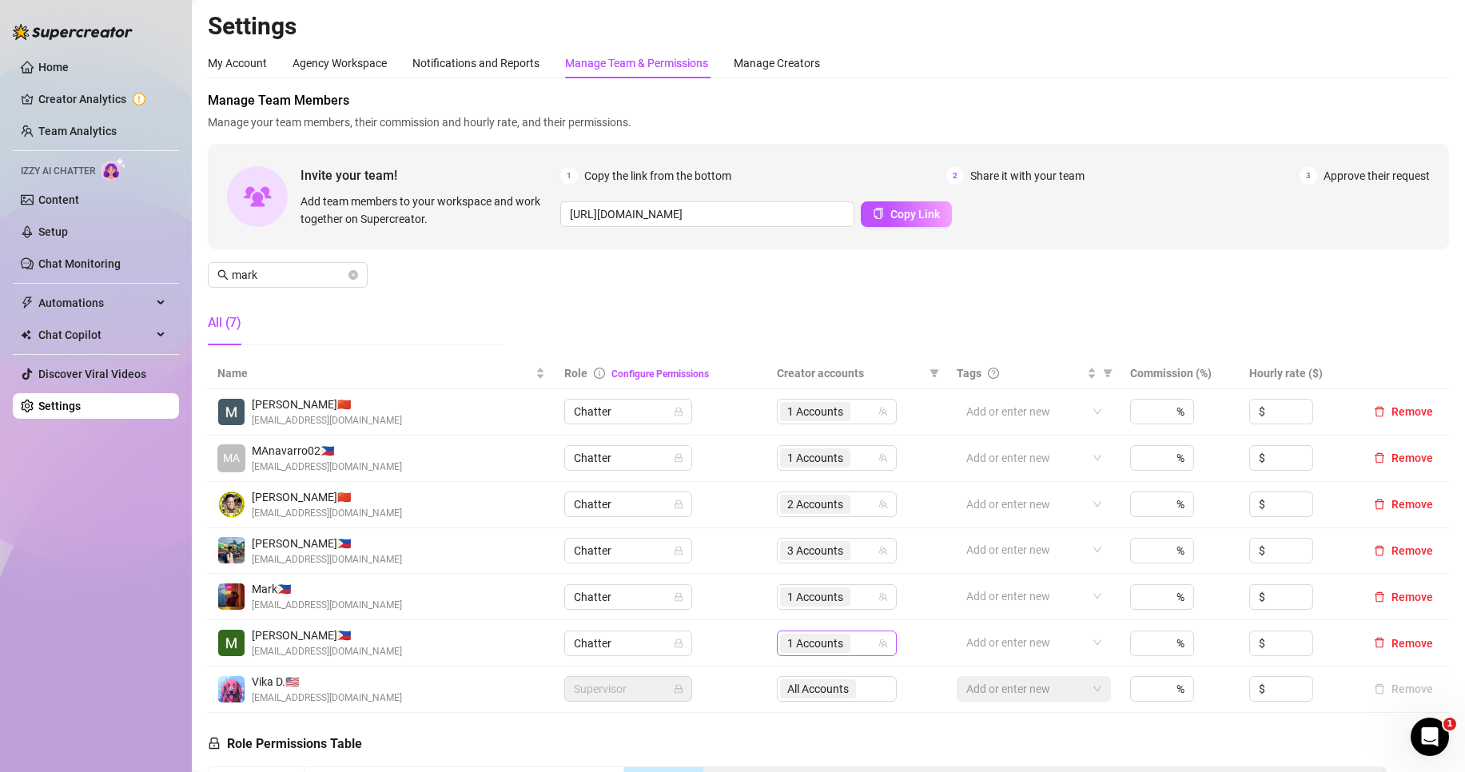
click at [792, 634] on span "1 Accounts" at bounding box center [815, 643] width 70 height 19
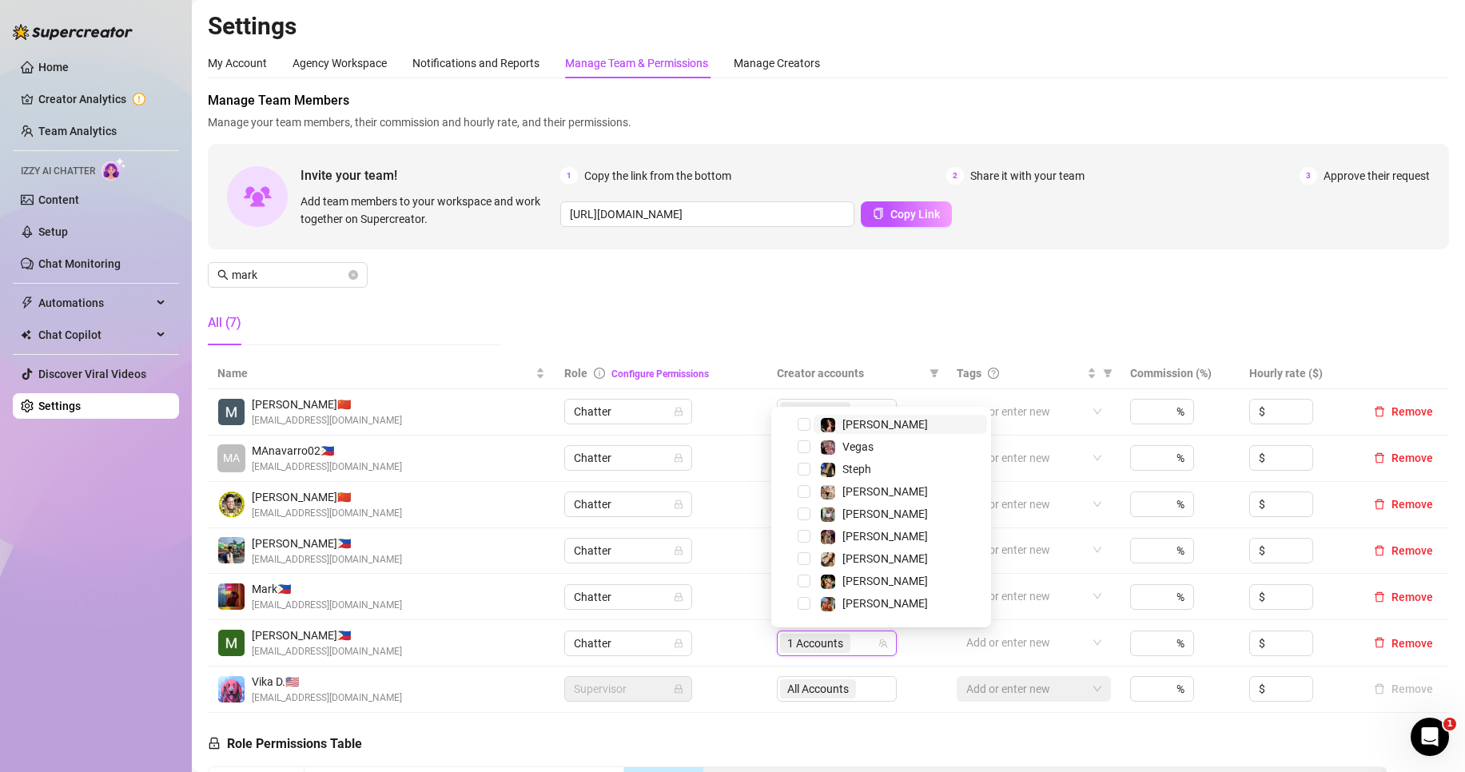
click at [798, 643] on span "1 Accounts" at bounding box center [815, 644] width 56 height 18
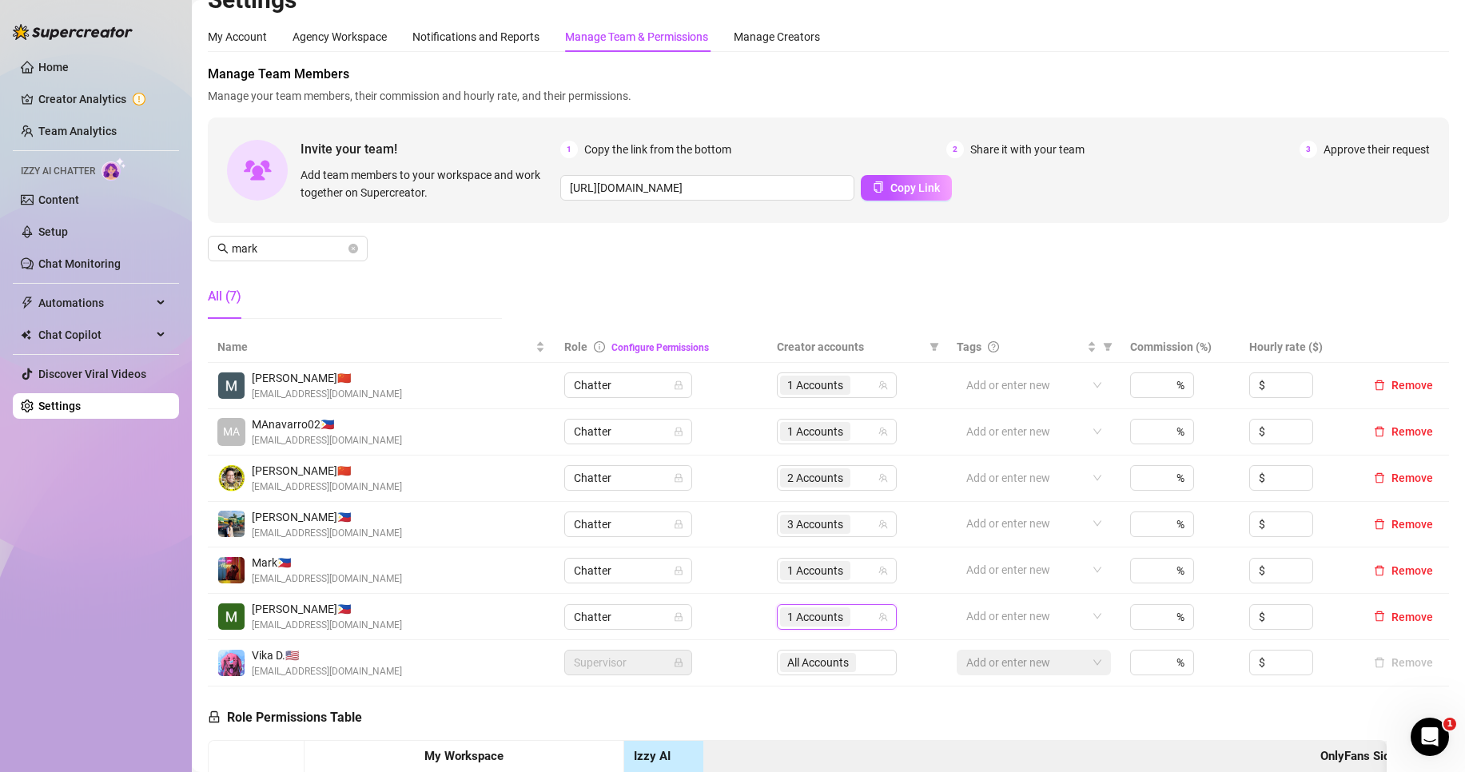
scroll to position [80, 0]
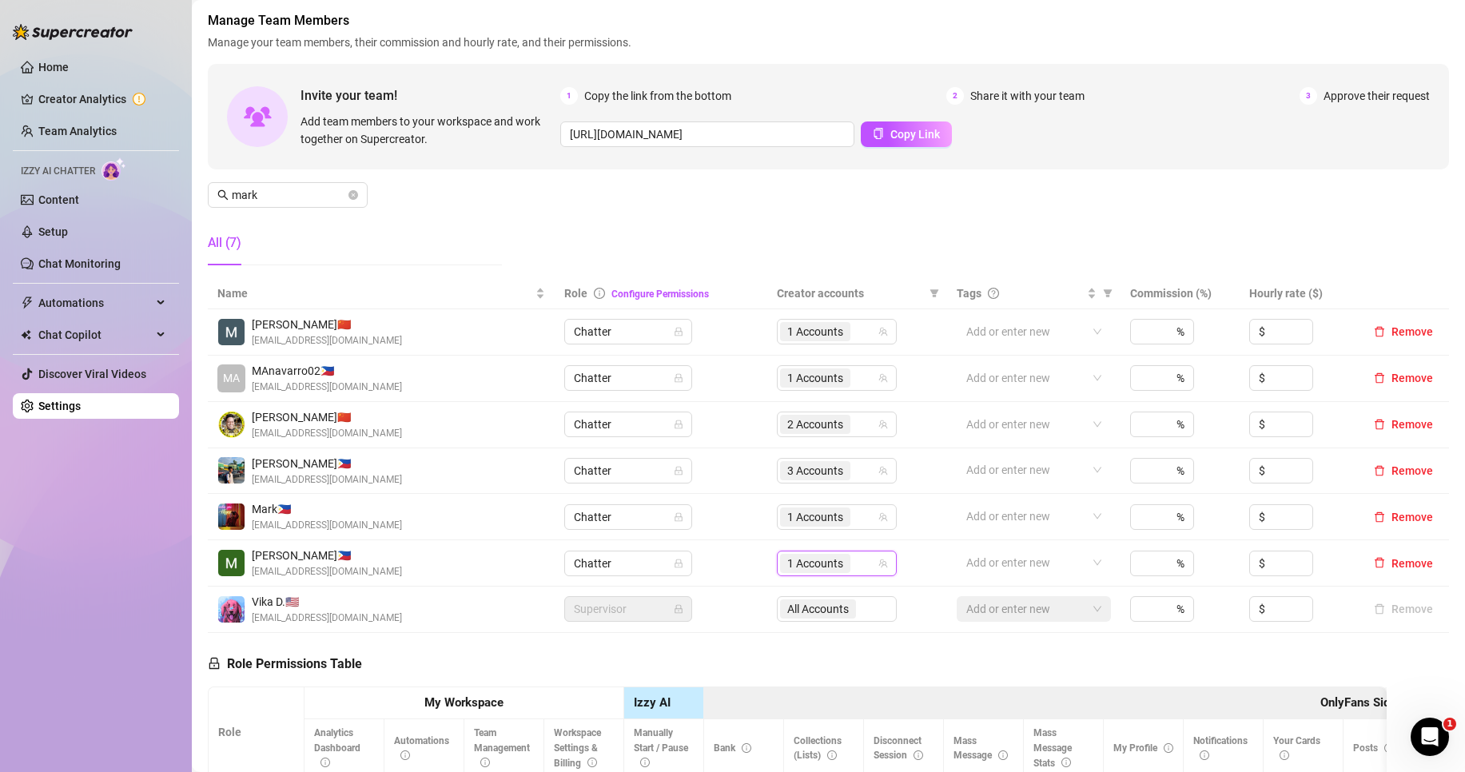
click at [835, 561] on span "1 Accounts" at bounding box center [815, 564] width 56 height 18
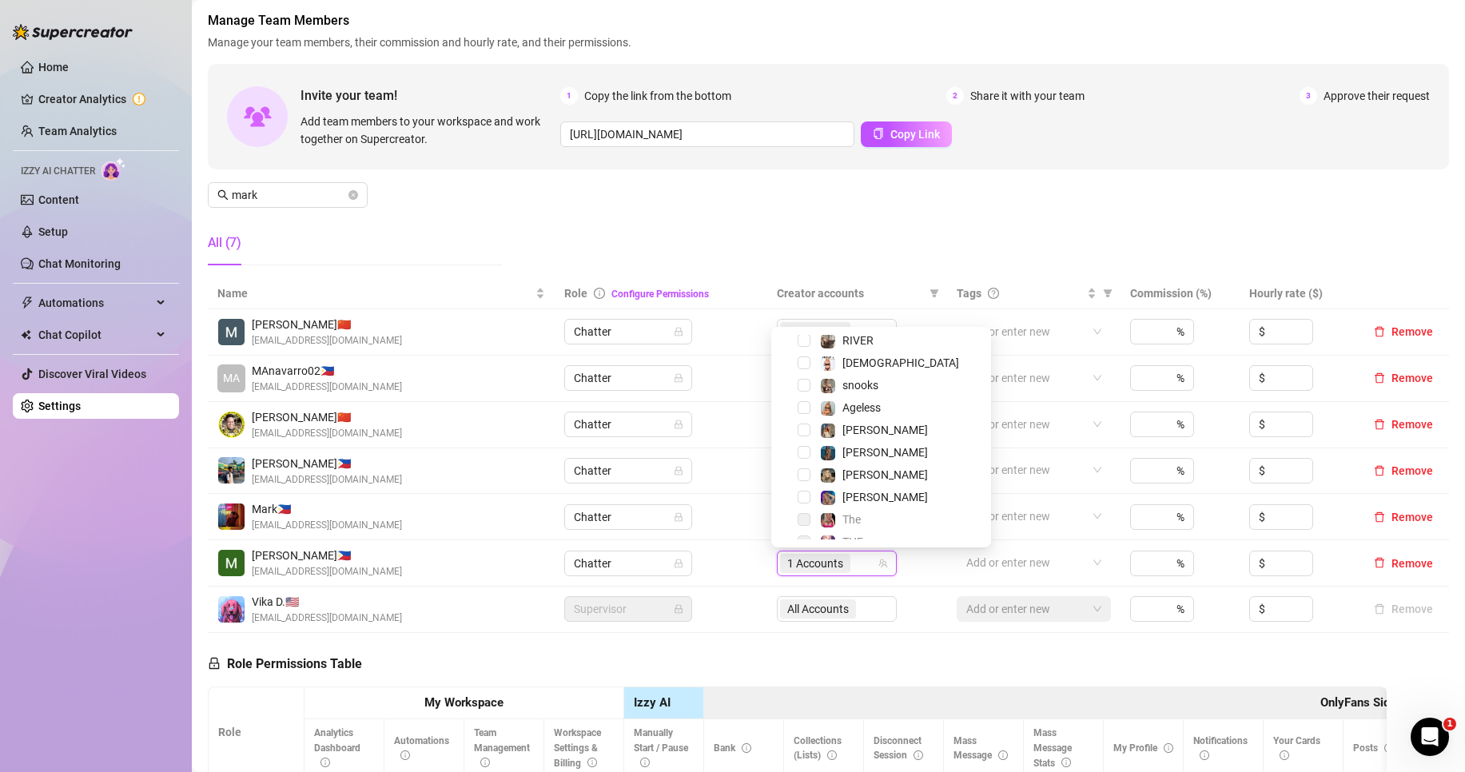
scroll to position [1116, 0]
